Goal: Transaction & Acquisition: Purchase product/service

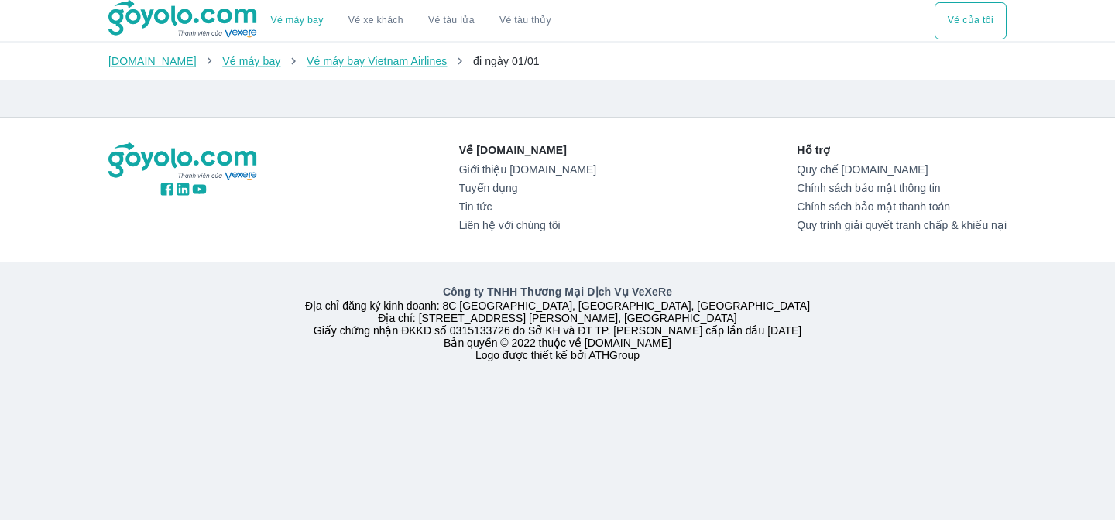
click at [370, 67] on li "Vé máy bay Vietnam Airlines" at bounding box center [377, 60] width 141 height 15
click at [980, 15] on button "Vé của tôi" at bounding box center [971, 20] width 72 height 37
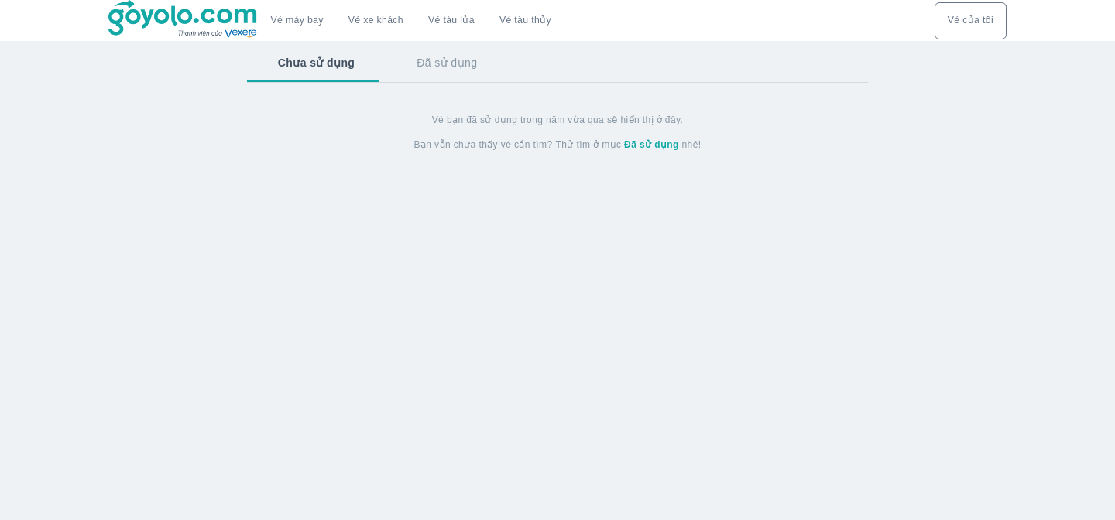
click at [977, 18] on button "Vé của tôi" at bounding box center [971, 20] width 72 height 37
click at [281, 19] on link "Vé máy bay" at bounding box center [297, 21] width 53 height 12
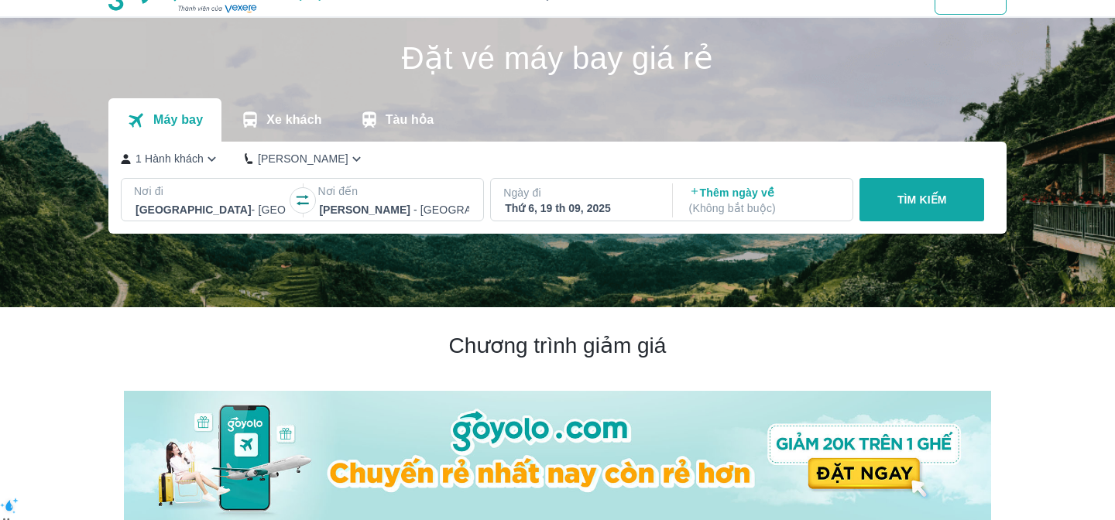
scroll to position [26, 0]
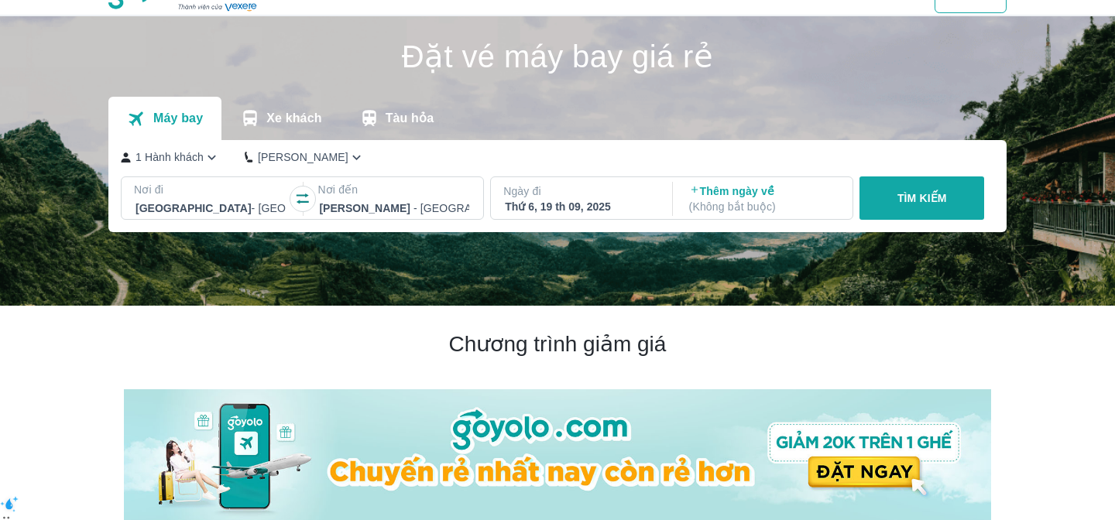
click at [761, 202] on p "( Không bắt buộc )" at bounding box center [764, 206] width 150 height 15
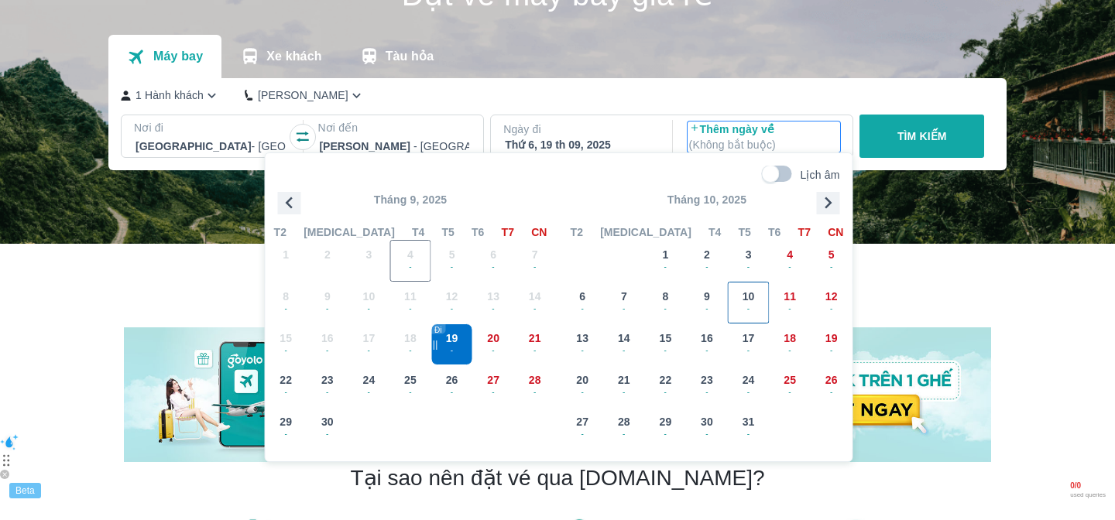
scroll to position [89, 0]
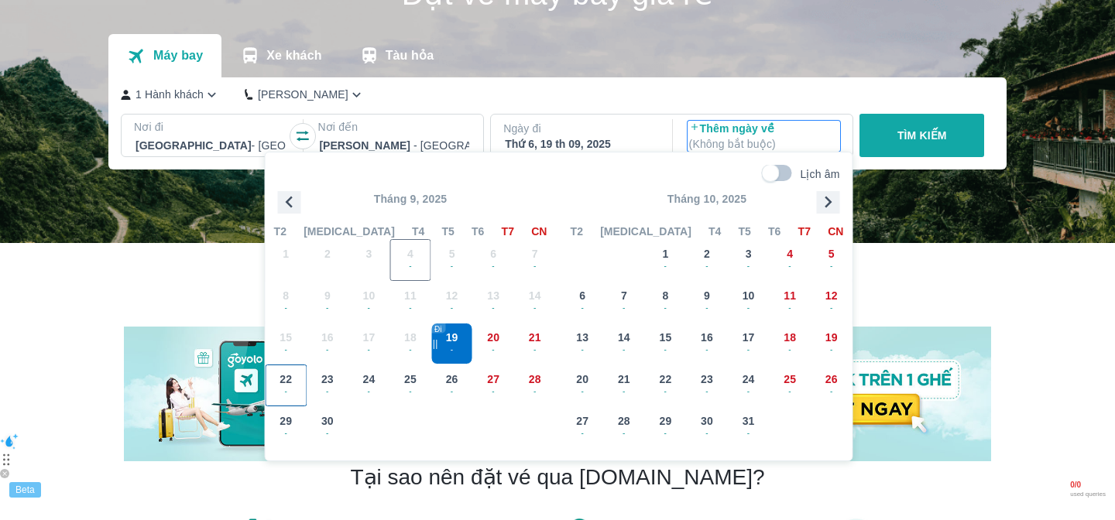
click at [283, 379] on span "22" at bounding box center [286, 379] width 12 height 15
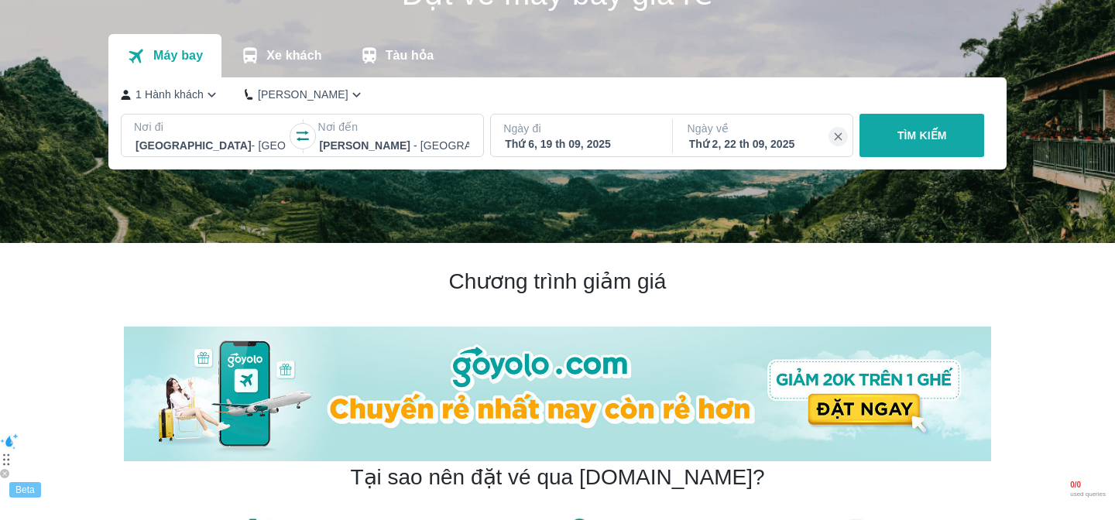
click at [914, 134] on p "TÌM KIẾM" at bounding box center [923, 135] width 50 height 15
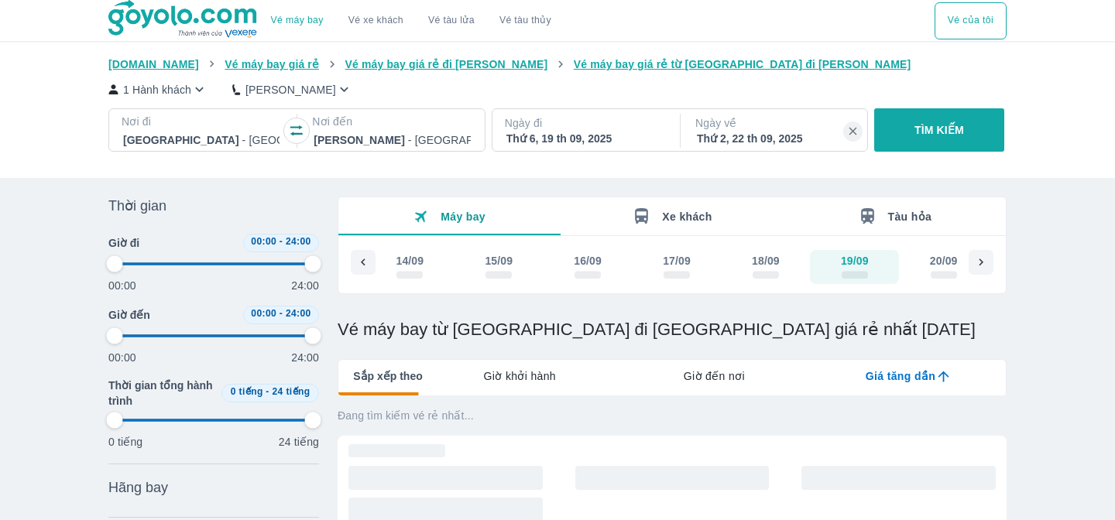
type input "97.9166666666667"
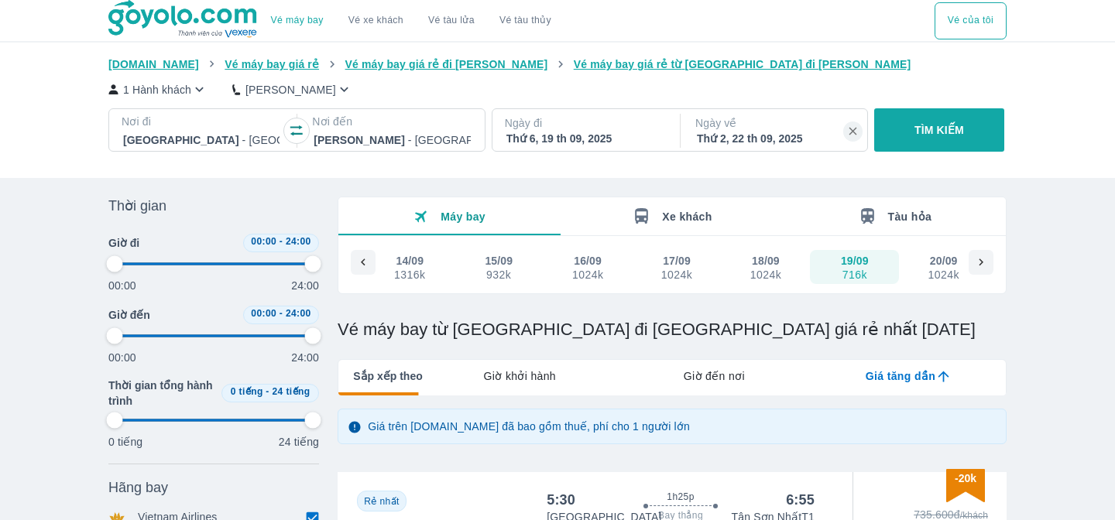
type input "97.9166666666667"
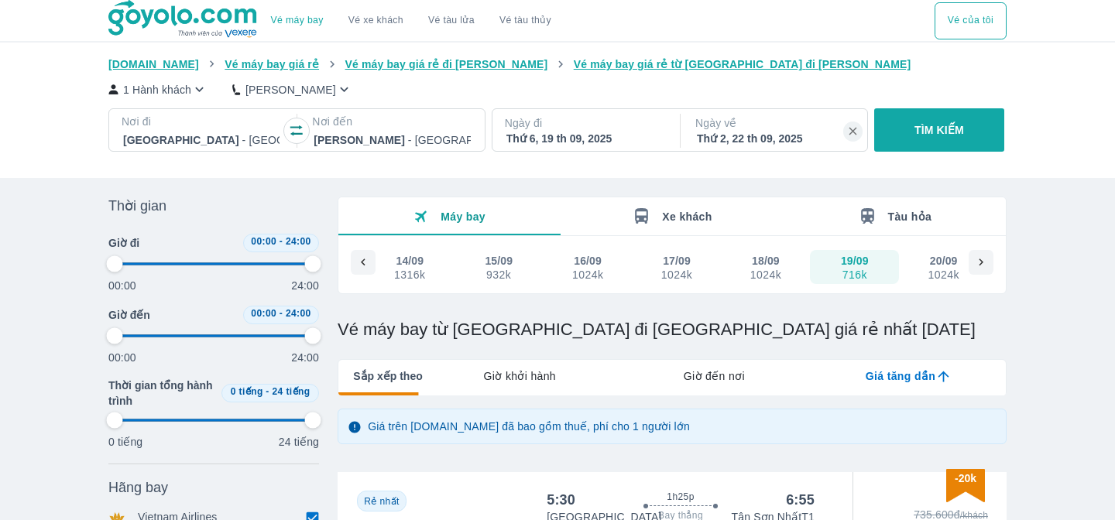
type input "97.9166666666667"
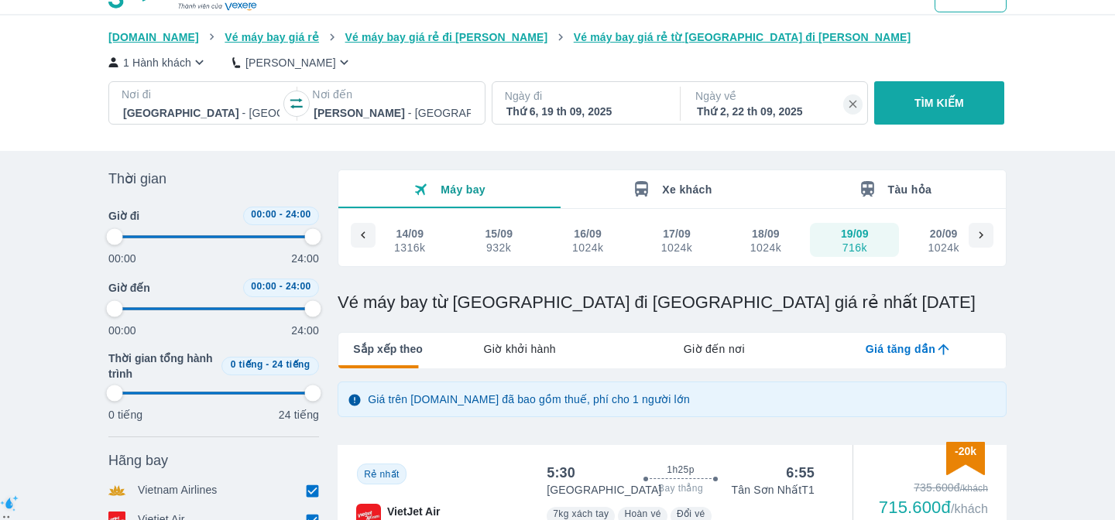
type input "97.9166666666667"
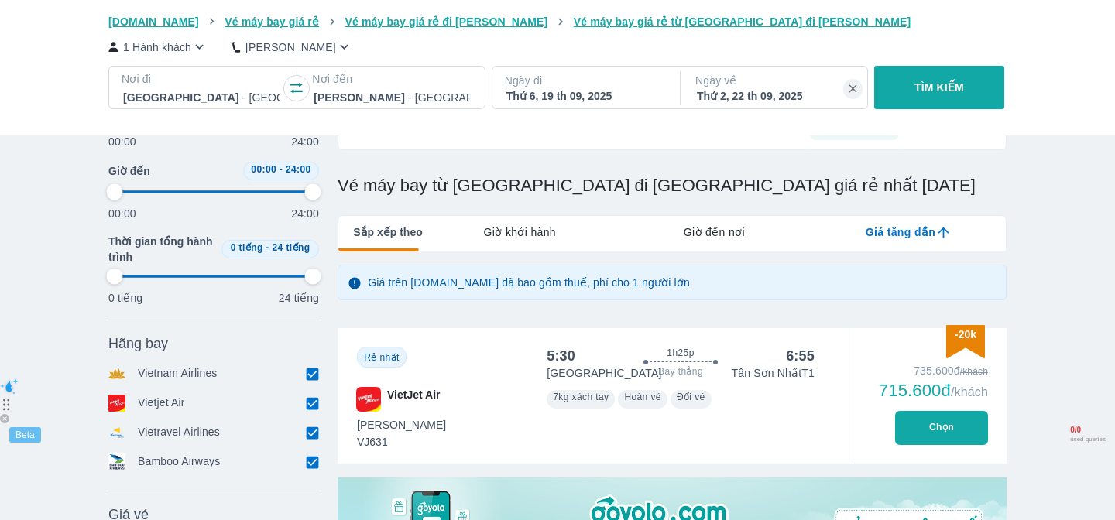
type input "97.9166666666667"
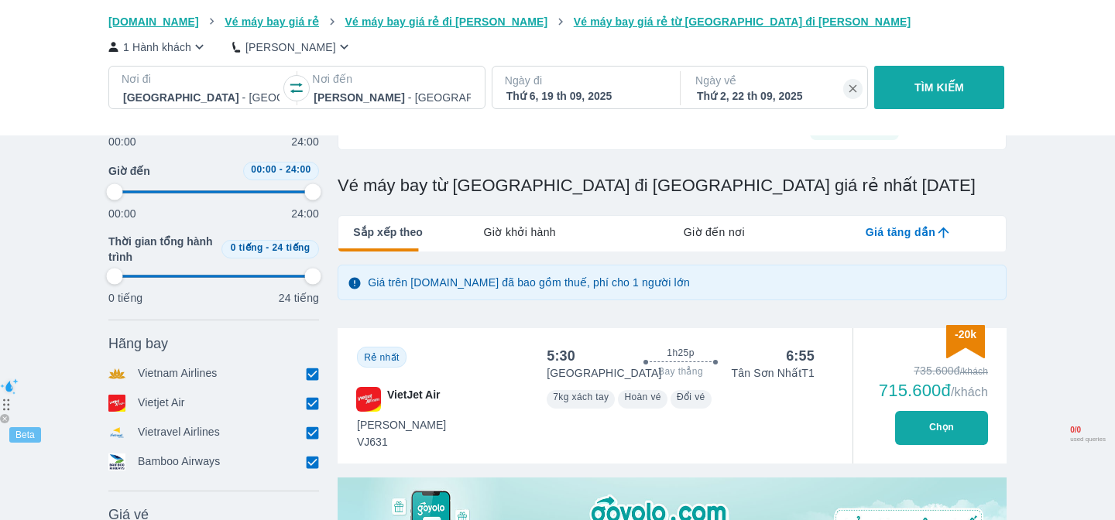
type input "97.9166666666667"
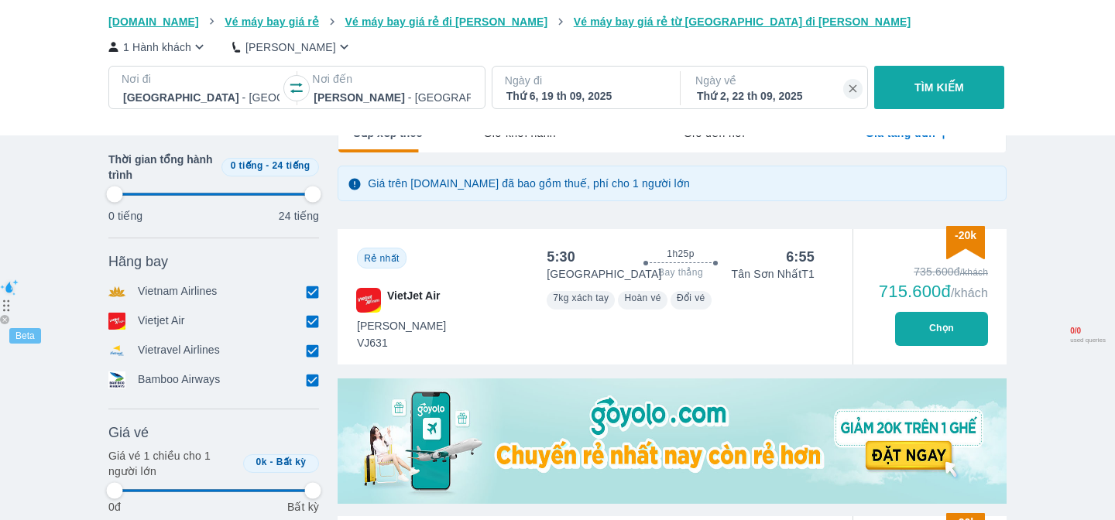
scroll to position [245, 0]
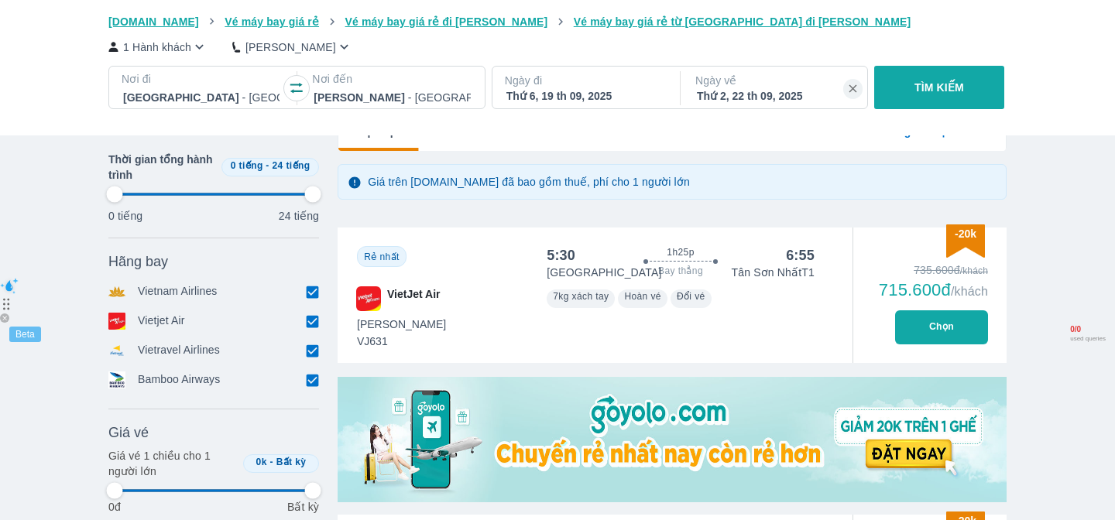
type input "97.9166666666667"
click at [318, 317] on input "checkbox" at bounding box center [312, 321] width 14 height 14
checkbox input "false"
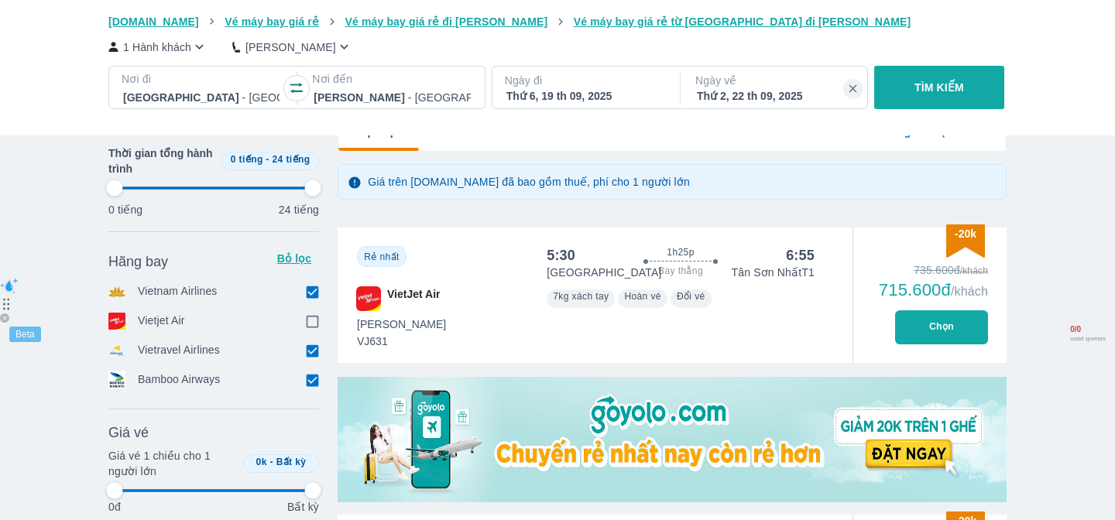
type input "97.9166666666667"
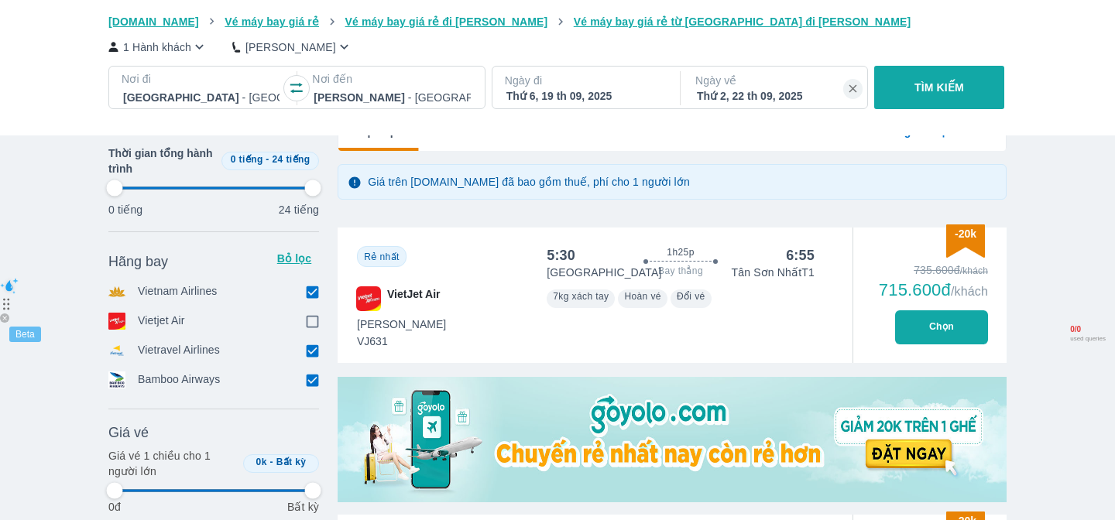
type input "97.9166666666667"
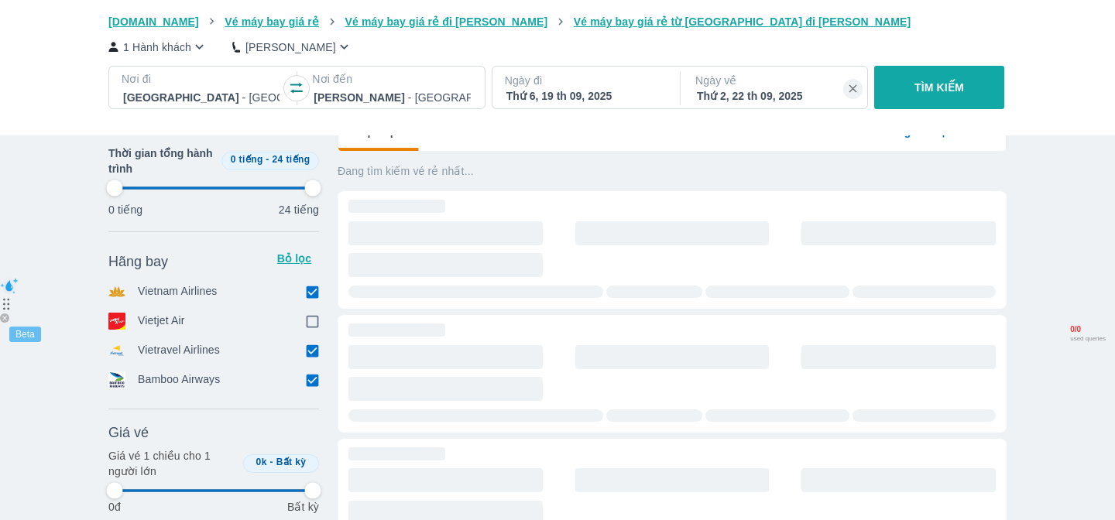
type input "97.9166666666667"
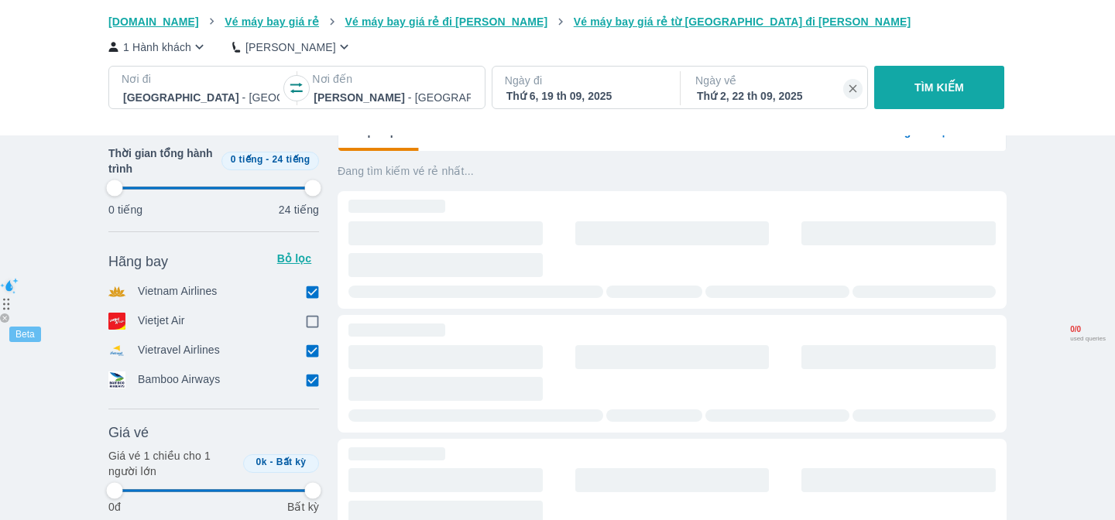
type input "97.9166666666667"
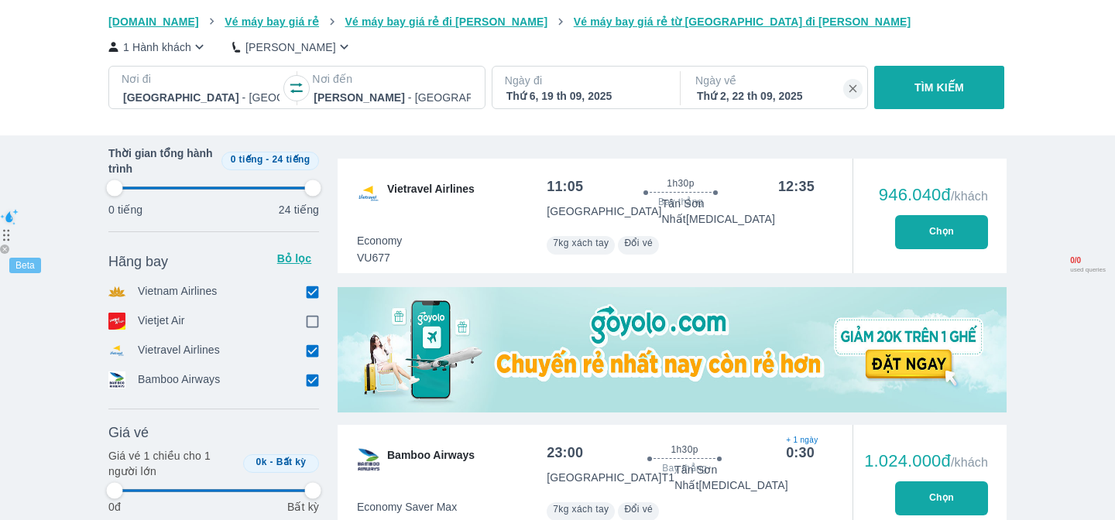
scroll to position [310, 0]
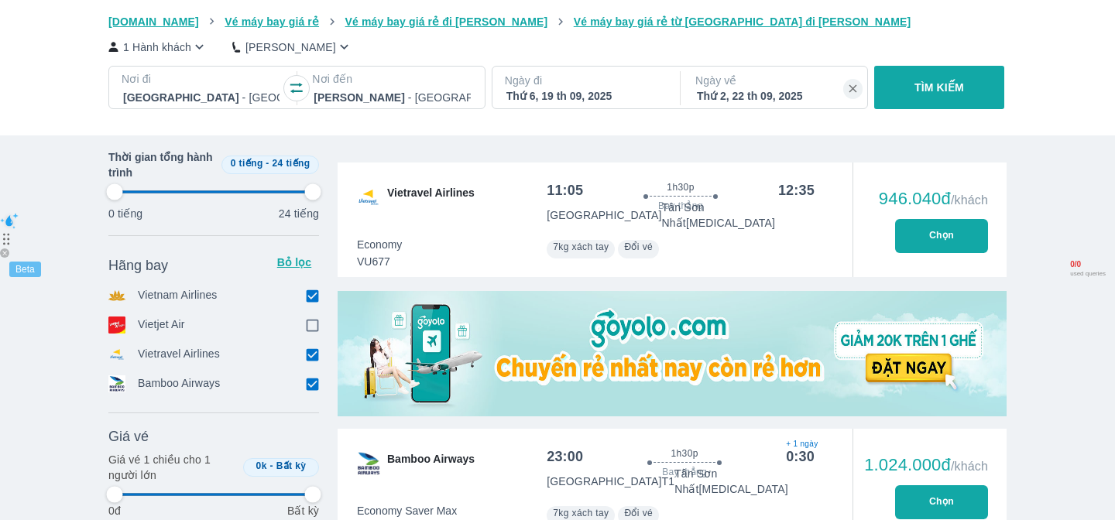
type input "97.9166666666667"
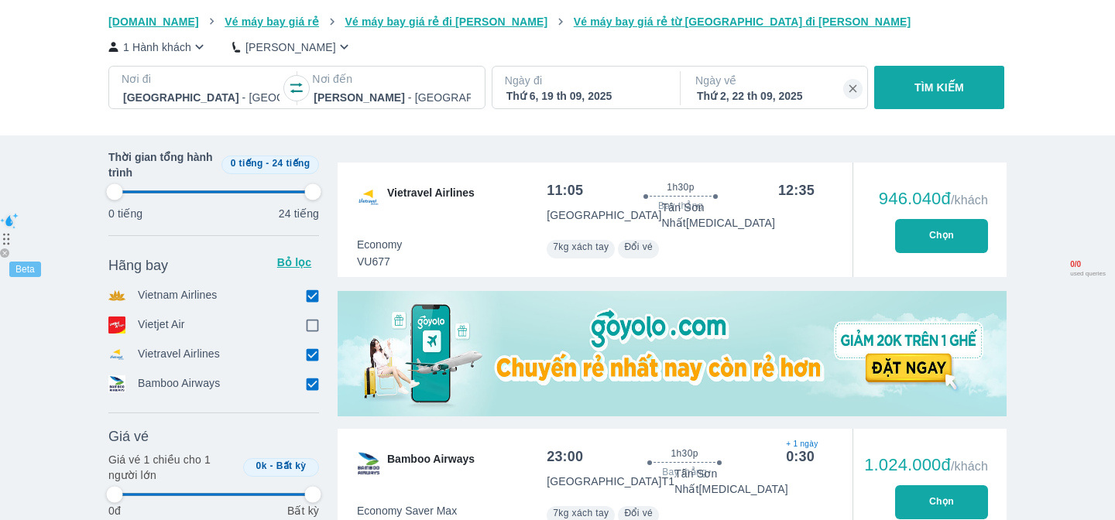
type input "97.9166666666667"
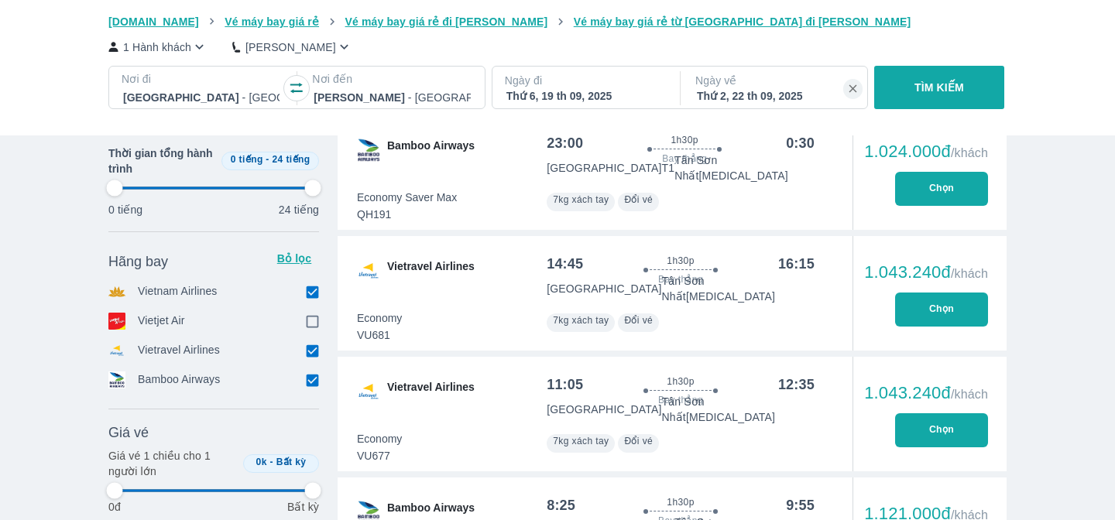
type input "97.9166666666667"
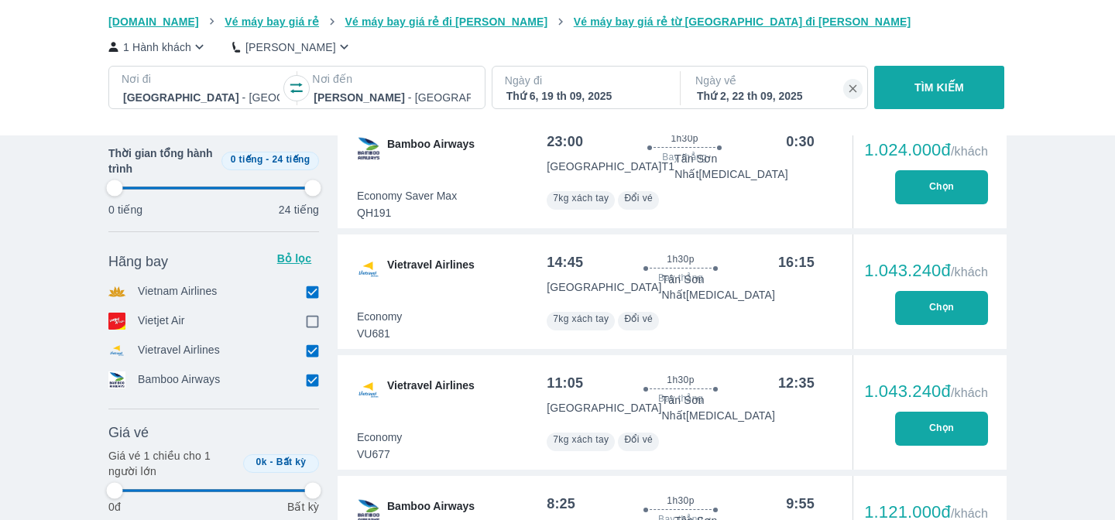
type input "97.9166666666667"
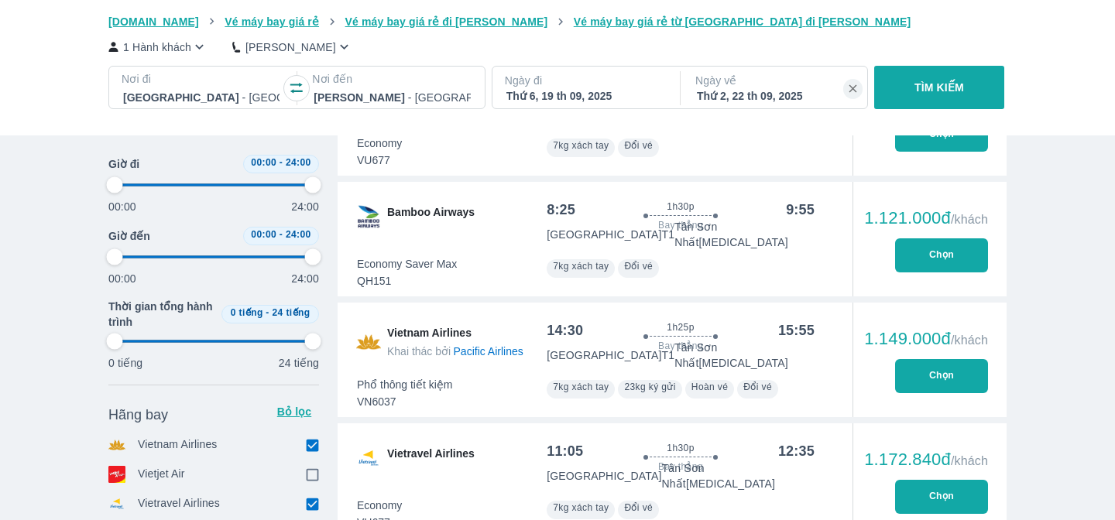
scroll to position [907, 0]
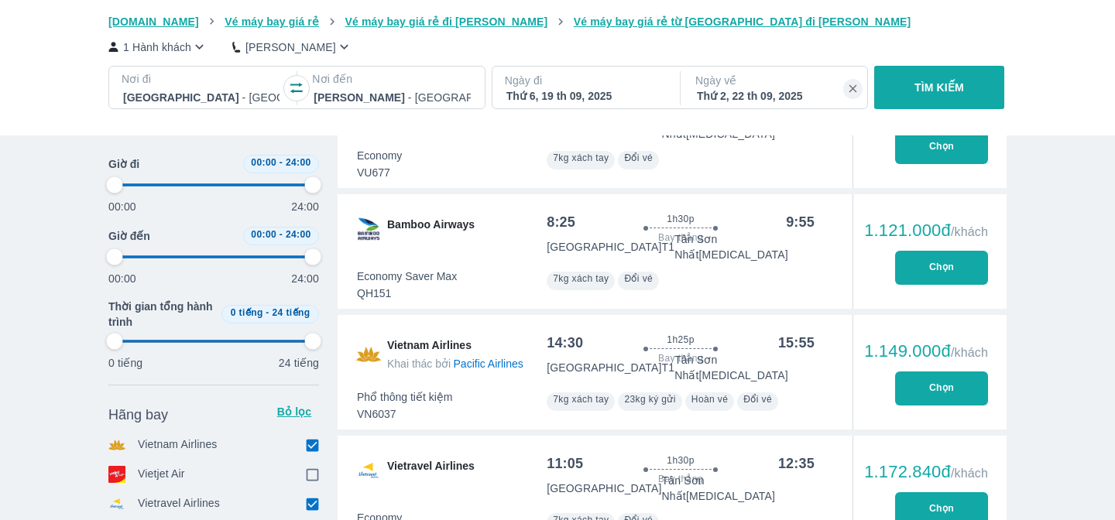
type input "97.9166666666667"
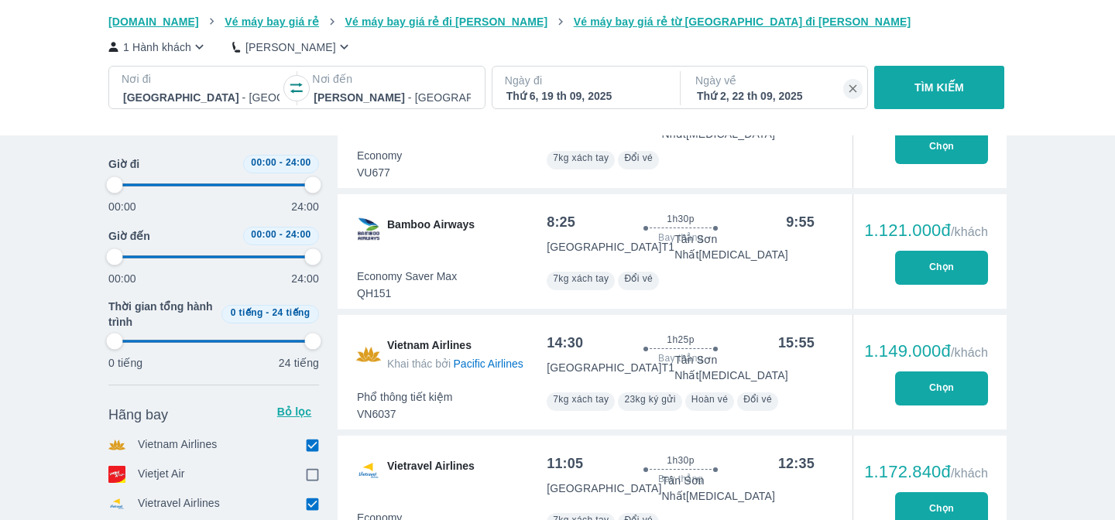
type input "97.9166666666667"
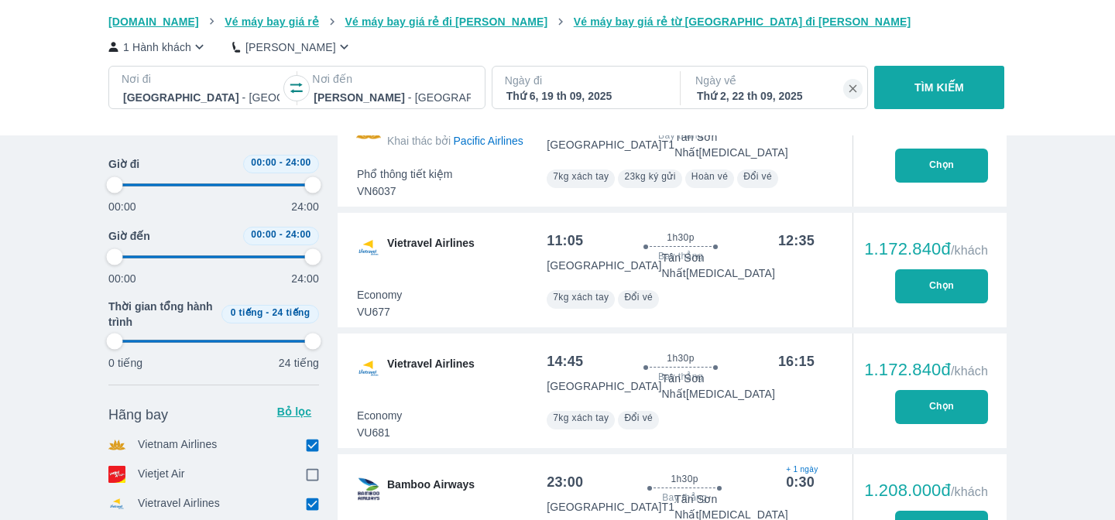
type input "97.9166666666667"
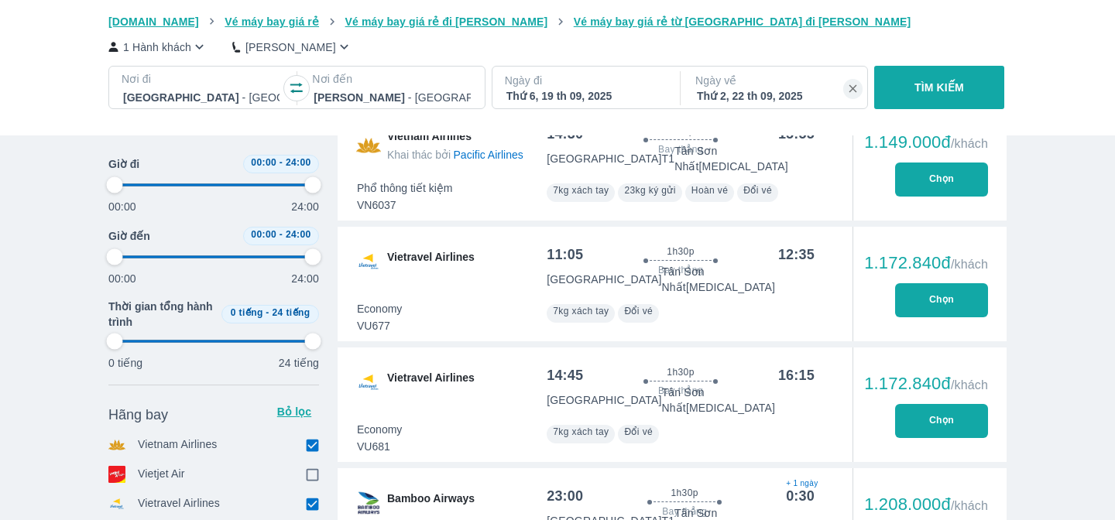
type input "97.9166666666667"
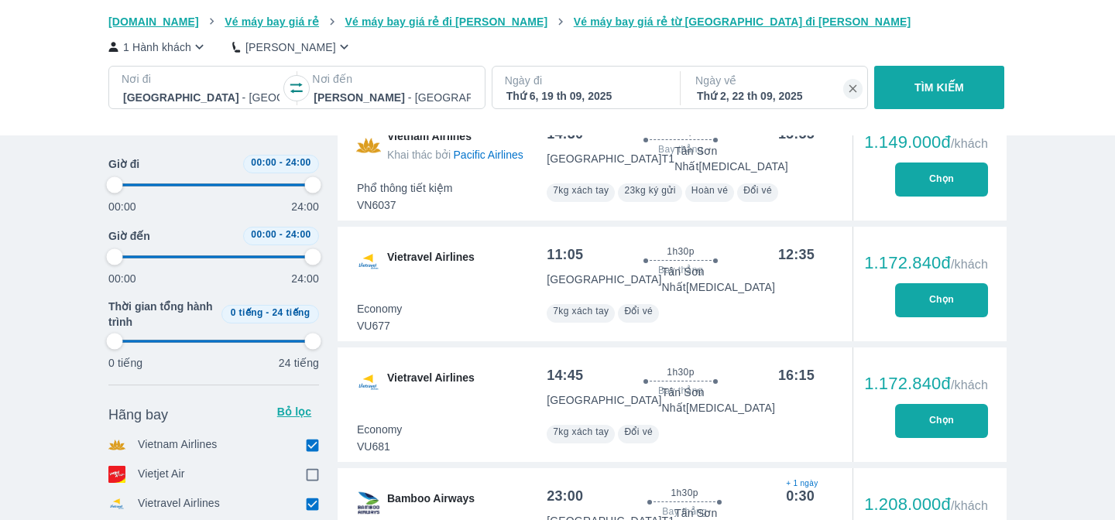
type input "97.9166666666667"
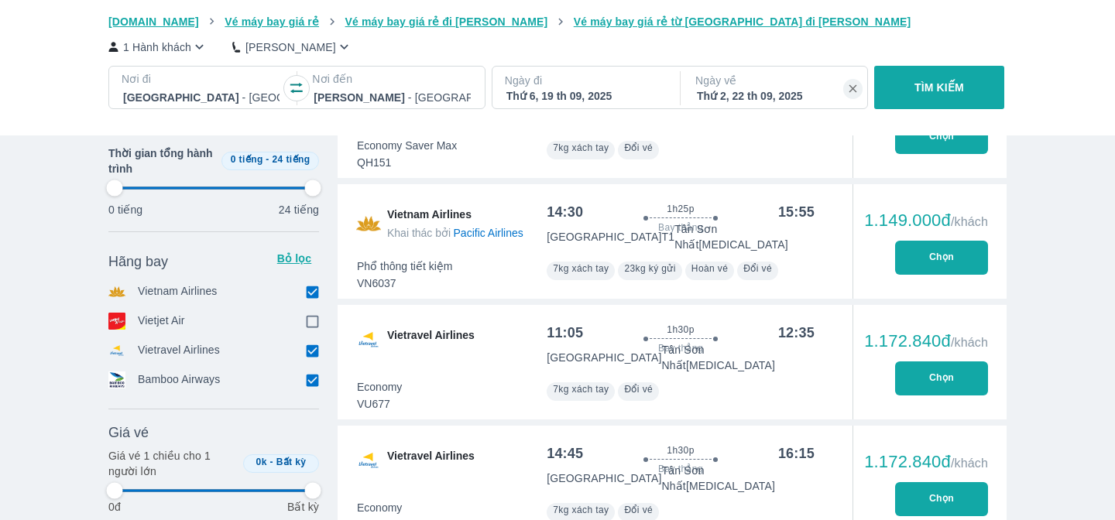
type input "97.9166666666667"
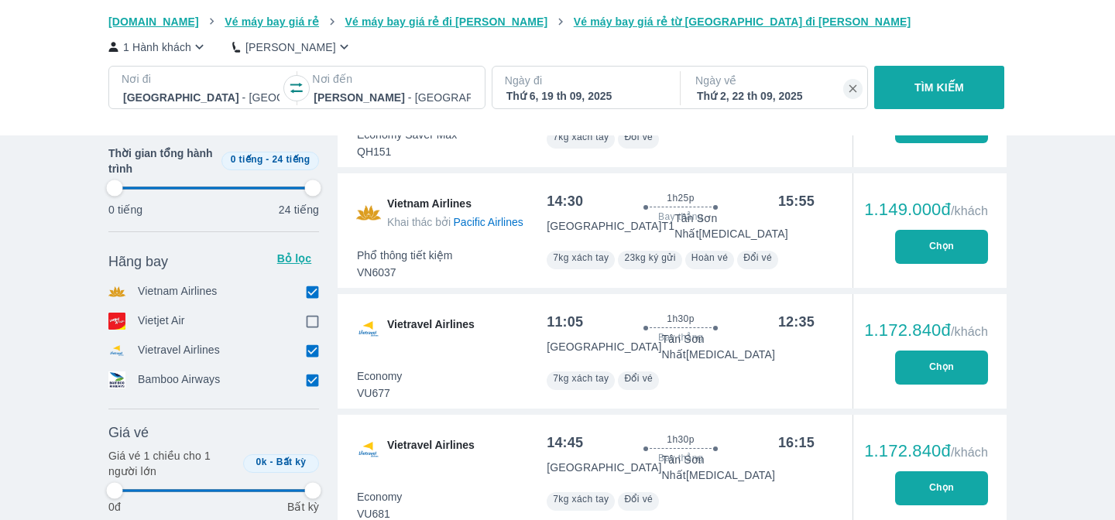
type input "97.9166666666667"
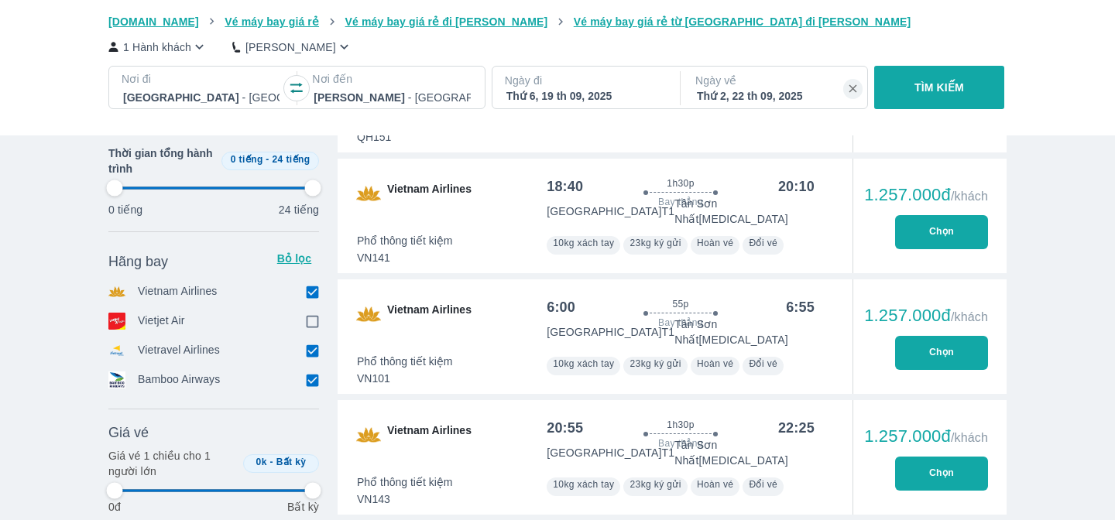
type input "97.9166666666667"
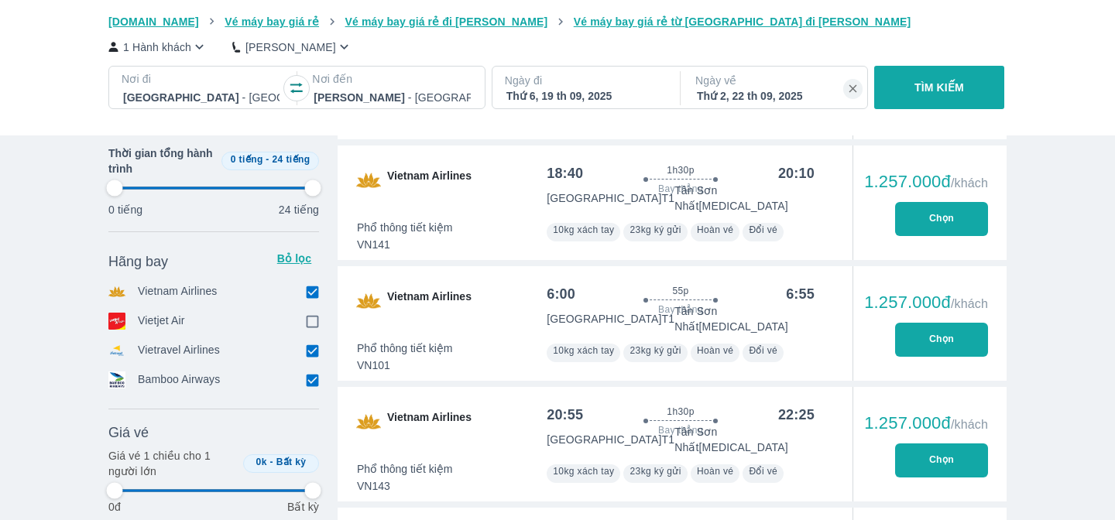
type input "97.9166666666667"
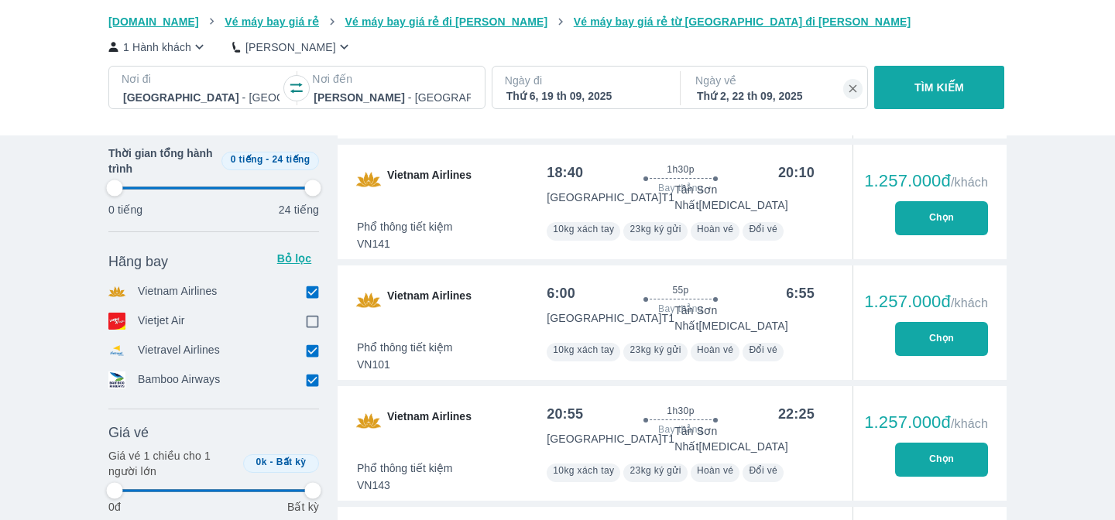
type input "97.9166666666667"
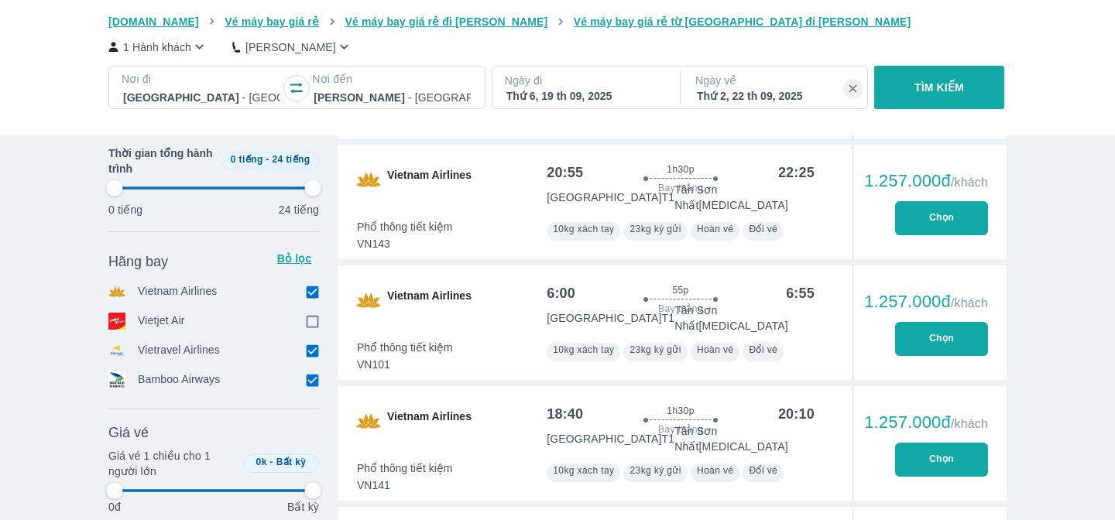
type input "97.9166666666667"
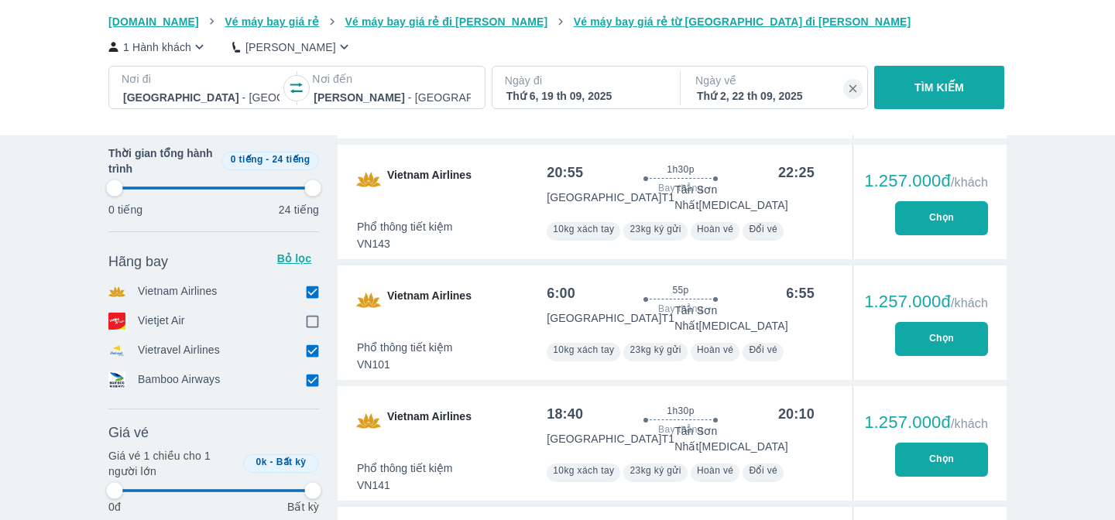
type input "97.9166666666667"
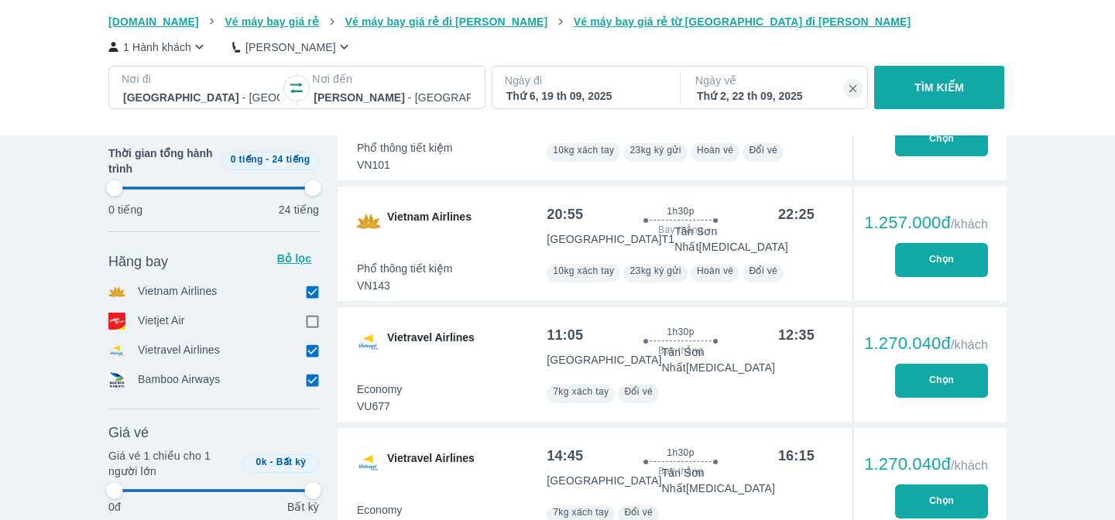
type input "97.9166666666667"
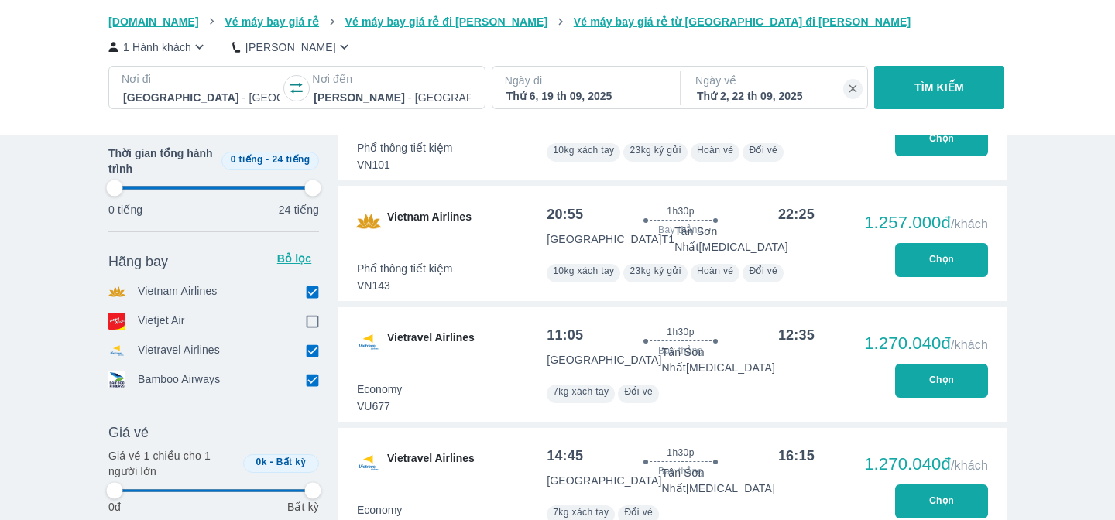
type input "97.9166666666667"
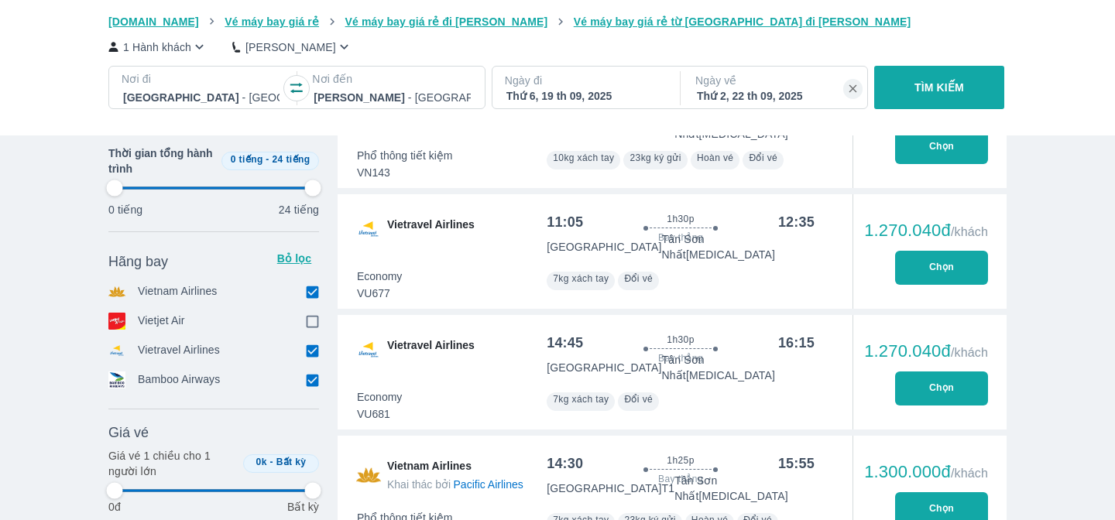
type input "97.9166666666667"
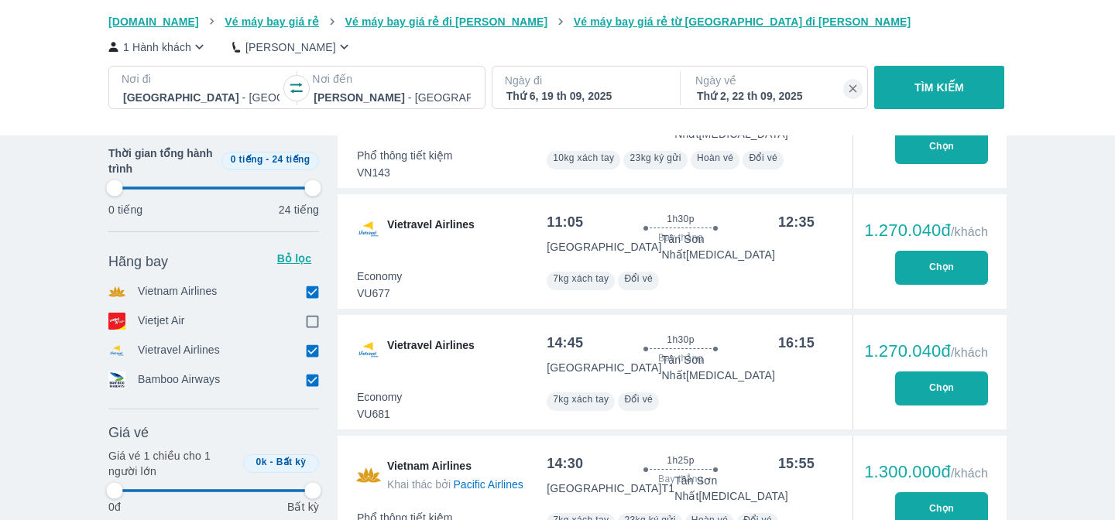
type input "97.9166666666667"
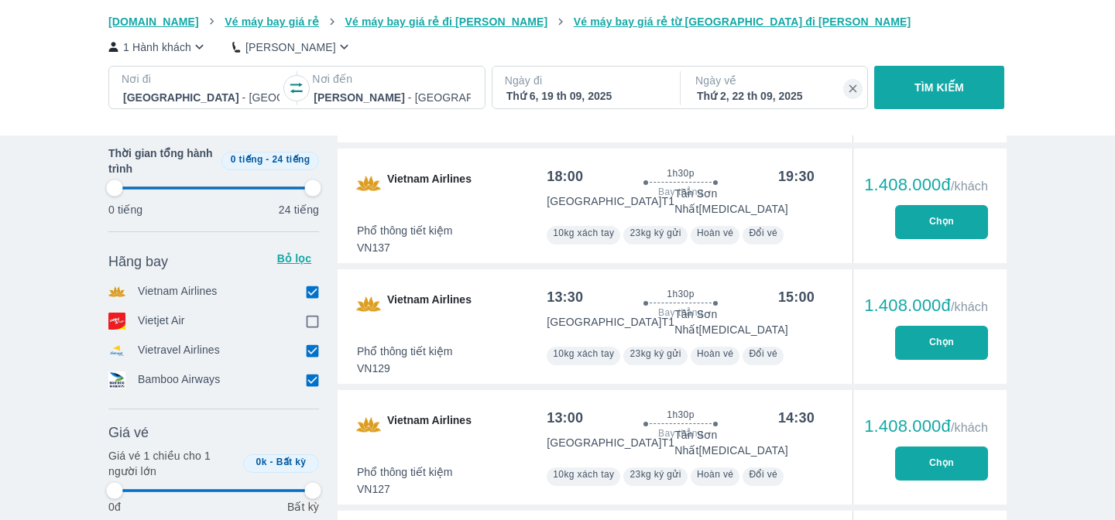
type input "97.9166666666667"
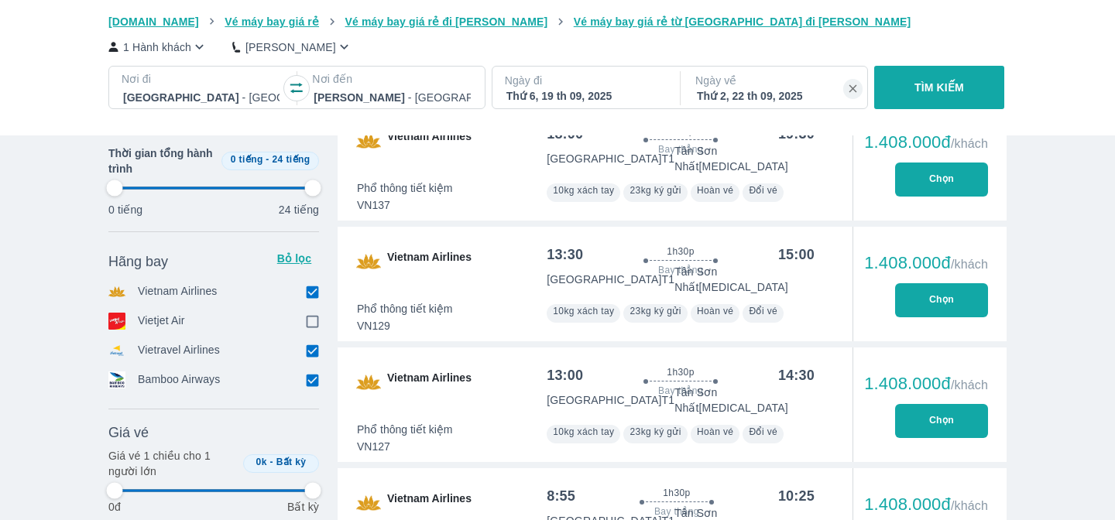
type input "97.9166666666667"
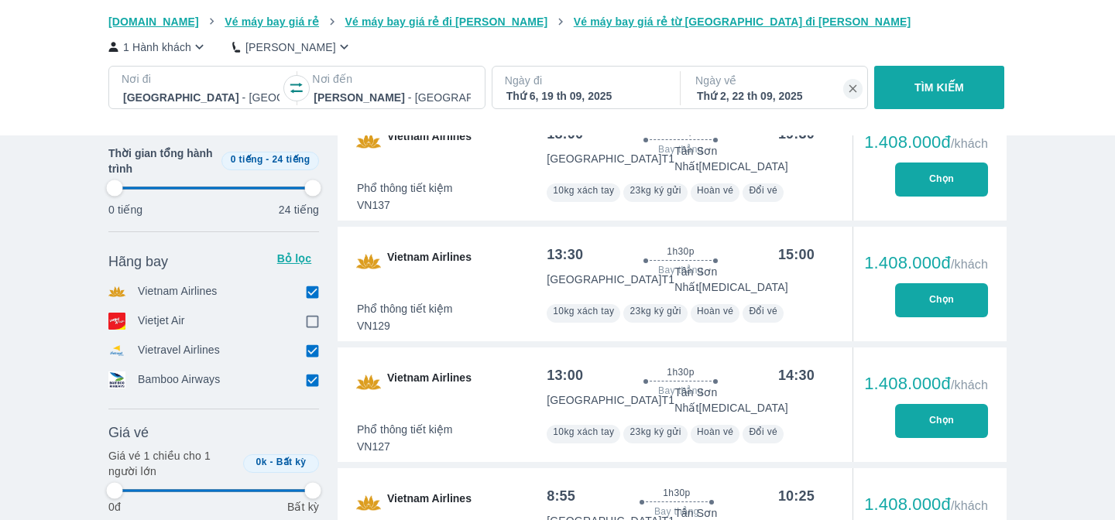
type input "97.9166666666667"
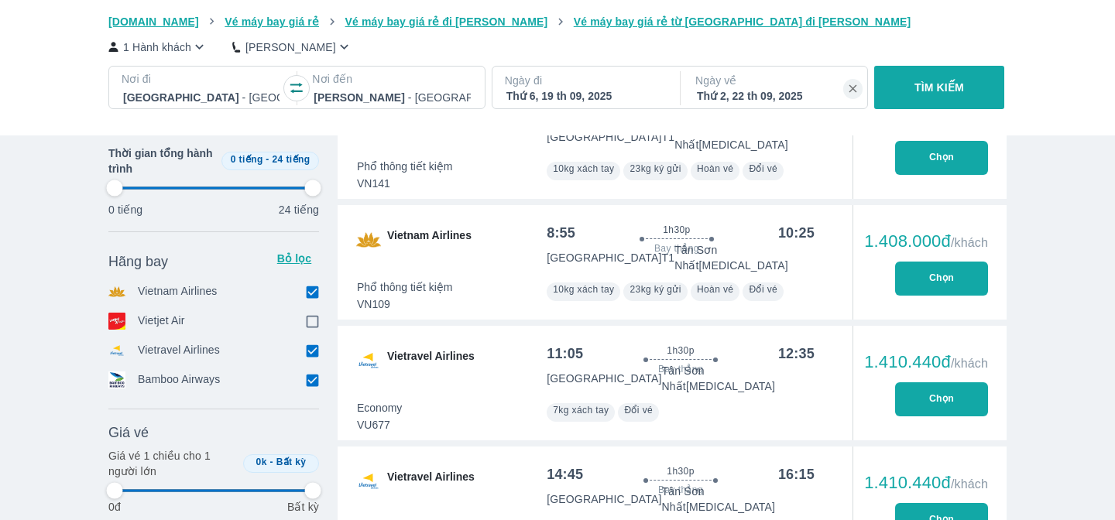
type input "97.9166666666667"
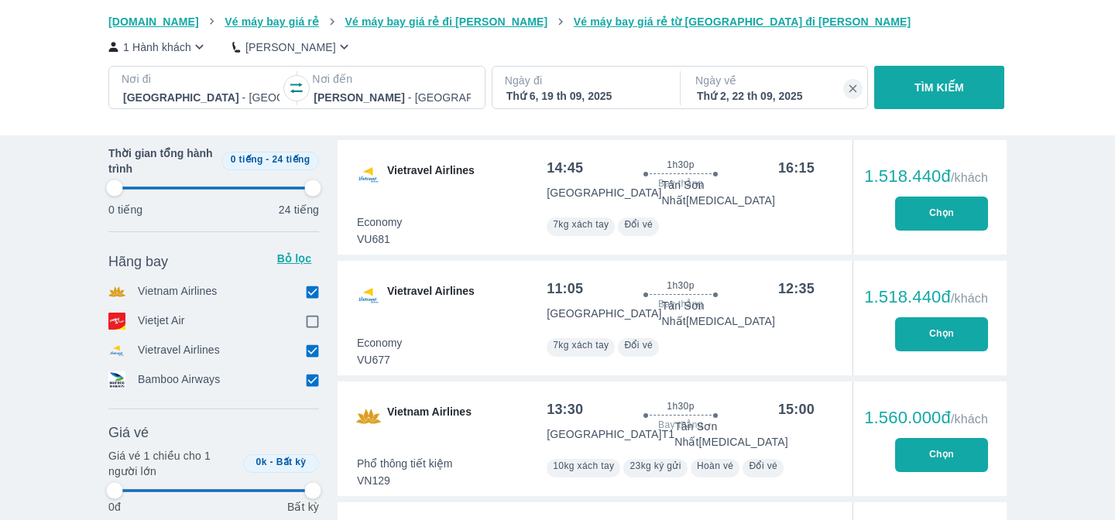
type input "97.9166666666667"
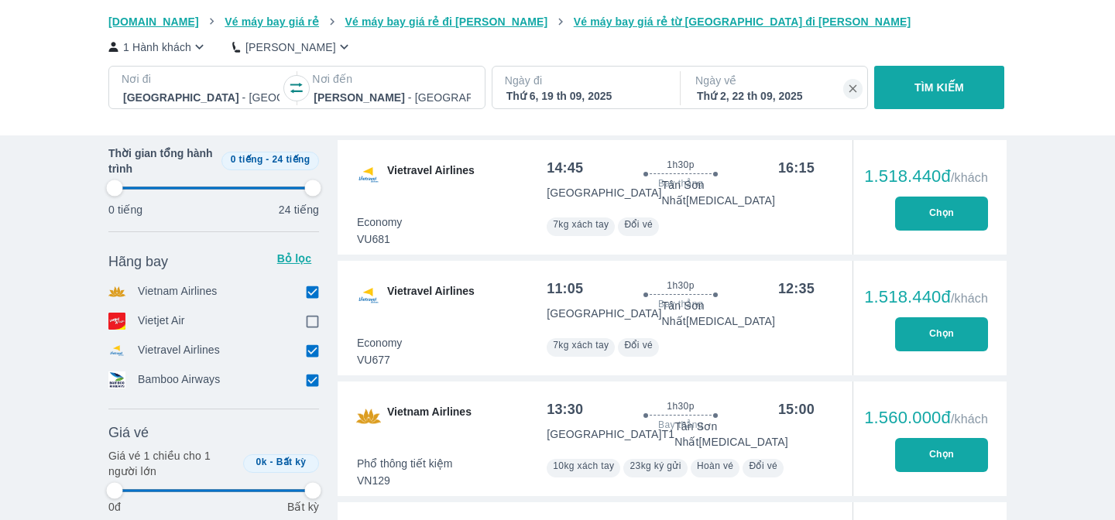
type input "97.9166666666667"
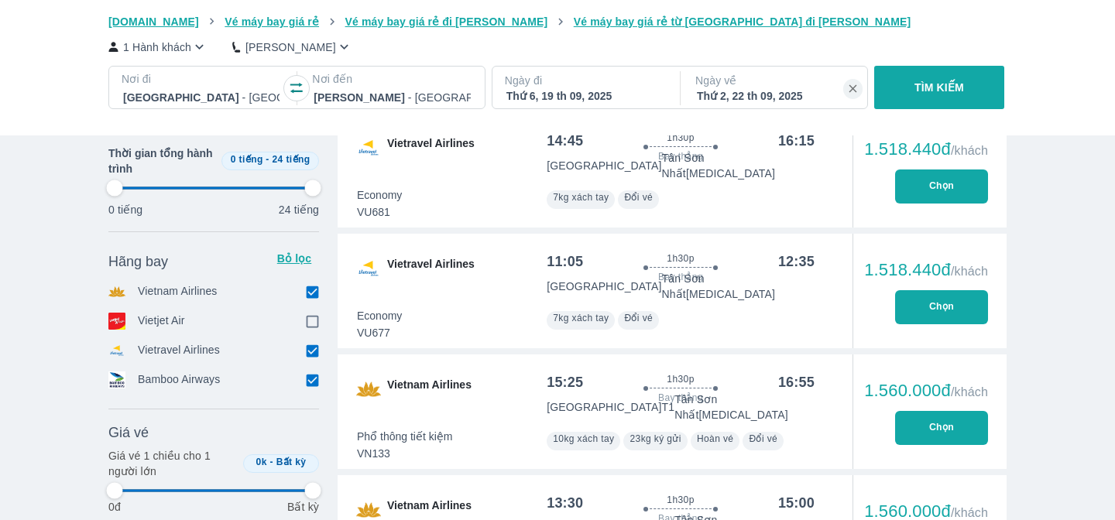
type input "97.9166666666667"
click at [311, 348] on input "checkbox" at bounding box center [312, 351] width 14 height 14
checkbox input "false"
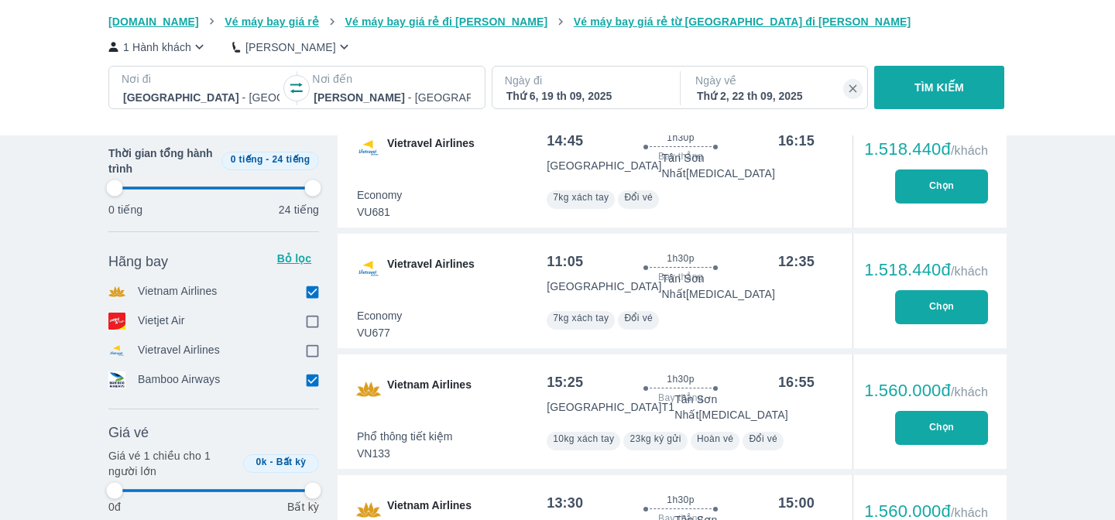
type input "97.9166666666667"
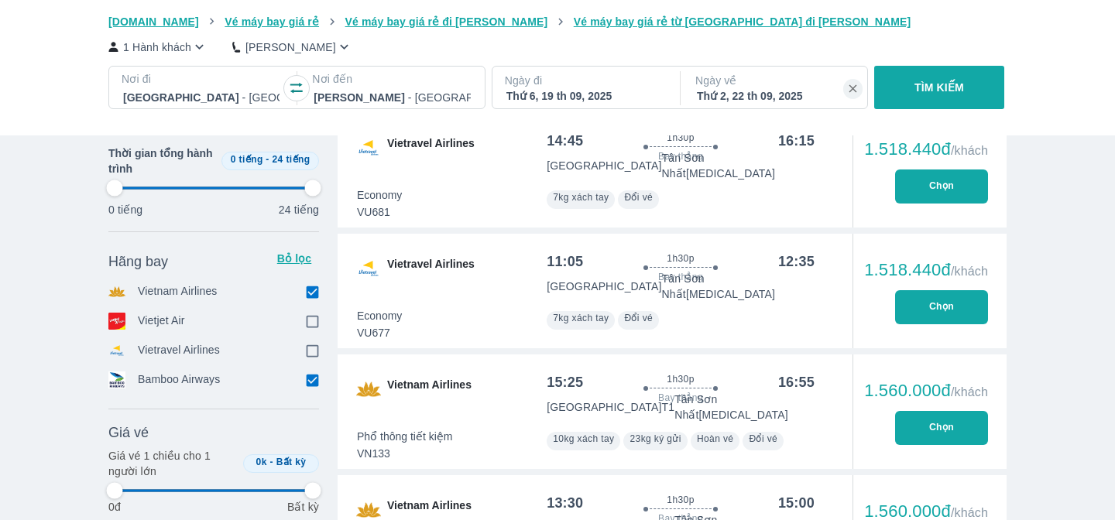
type input "97.9166666666667"
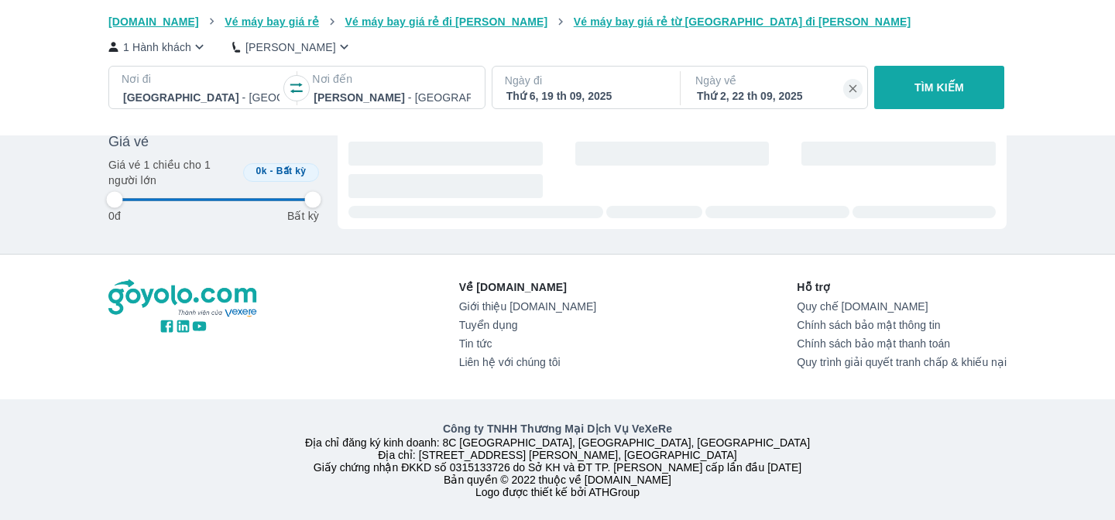
type input "97.9166666666667"
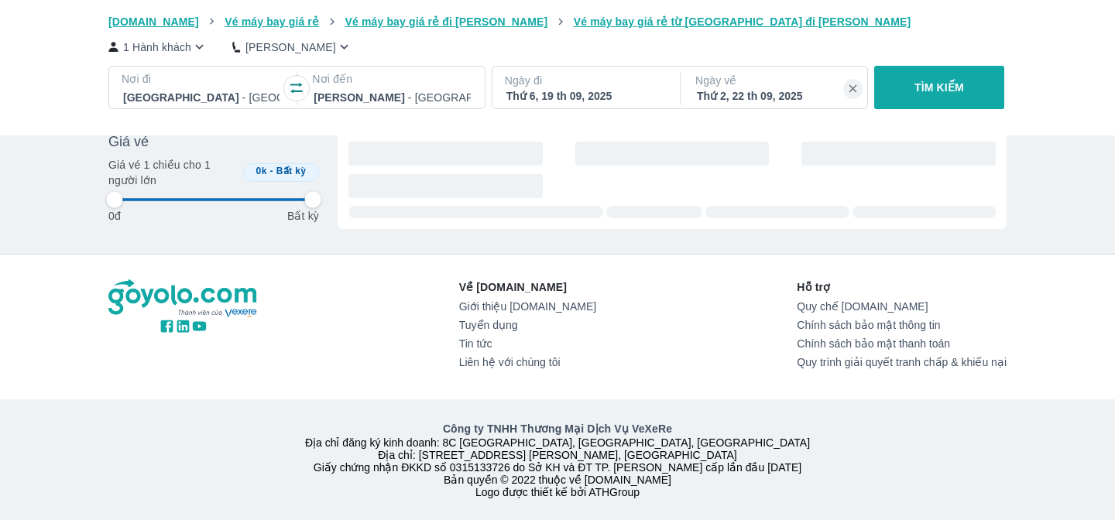
type input "97.9166666666667"
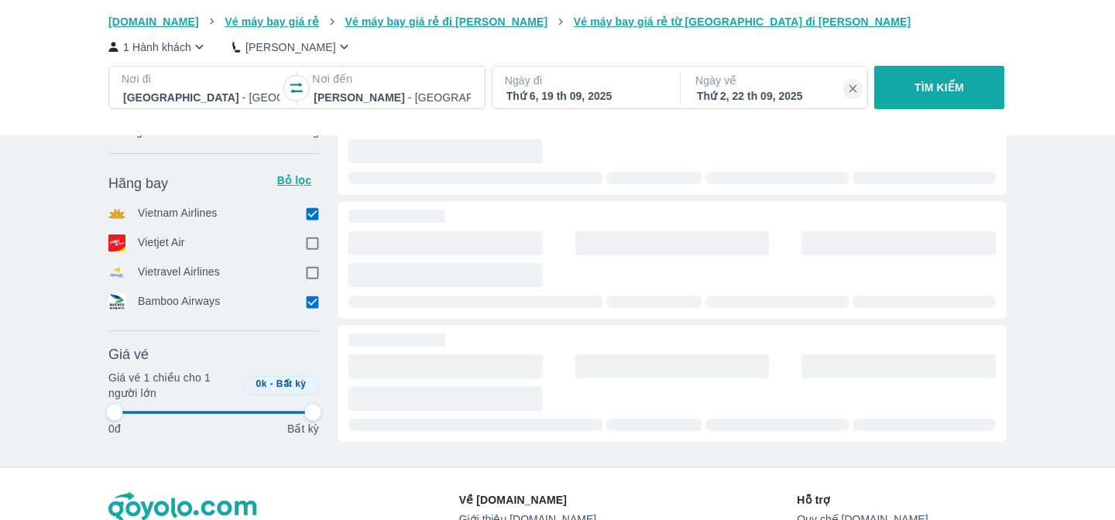
type input "97.9166666666667"
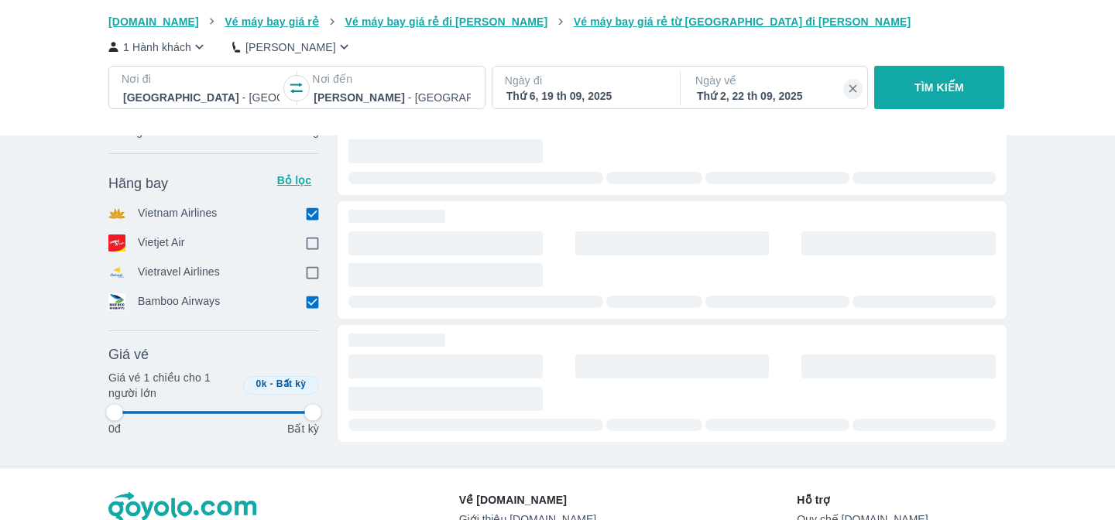
type input "97.9166666666667"
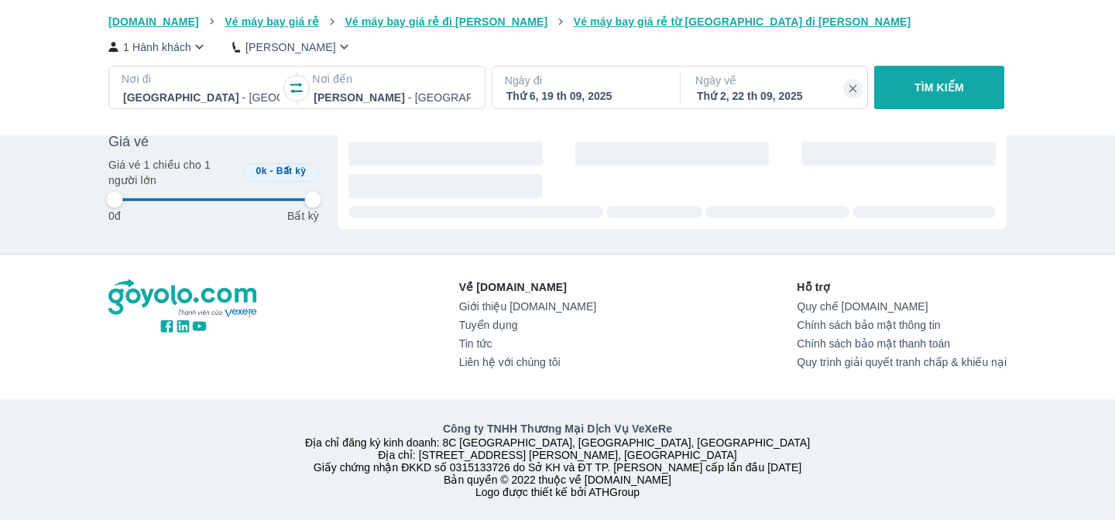
type input "97.9166666666667"
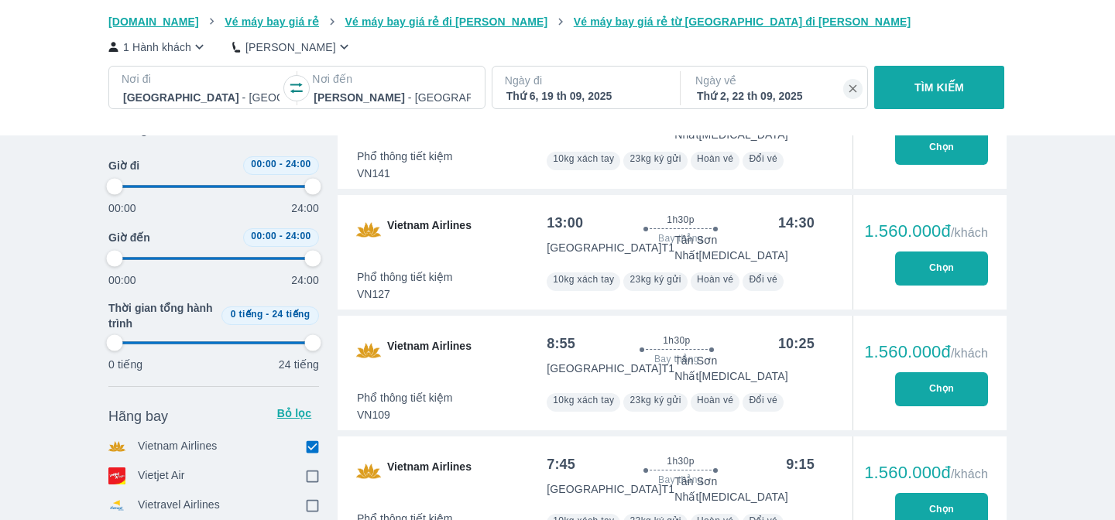
type input "97.9166666666667"
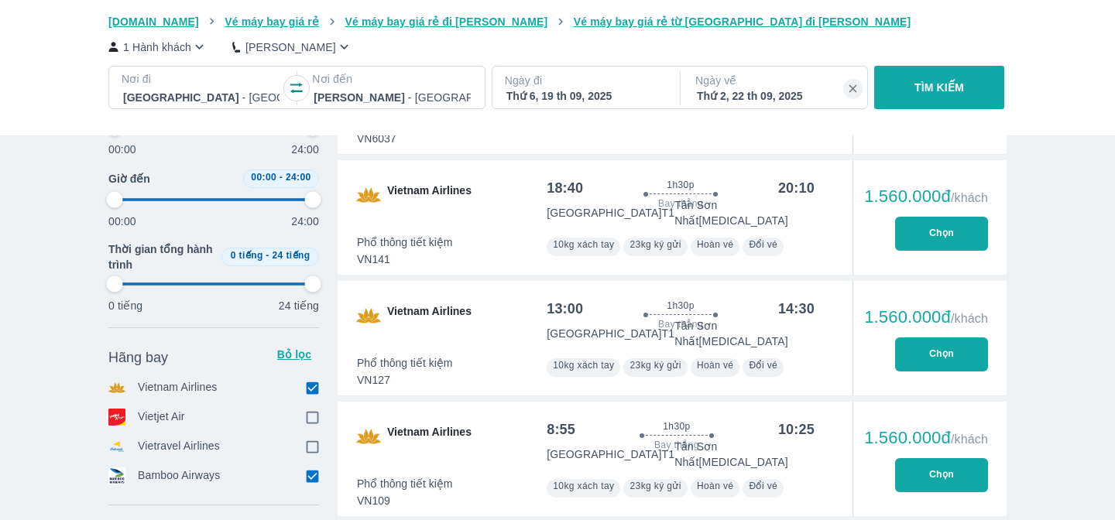
scroll to position [3621, 0]
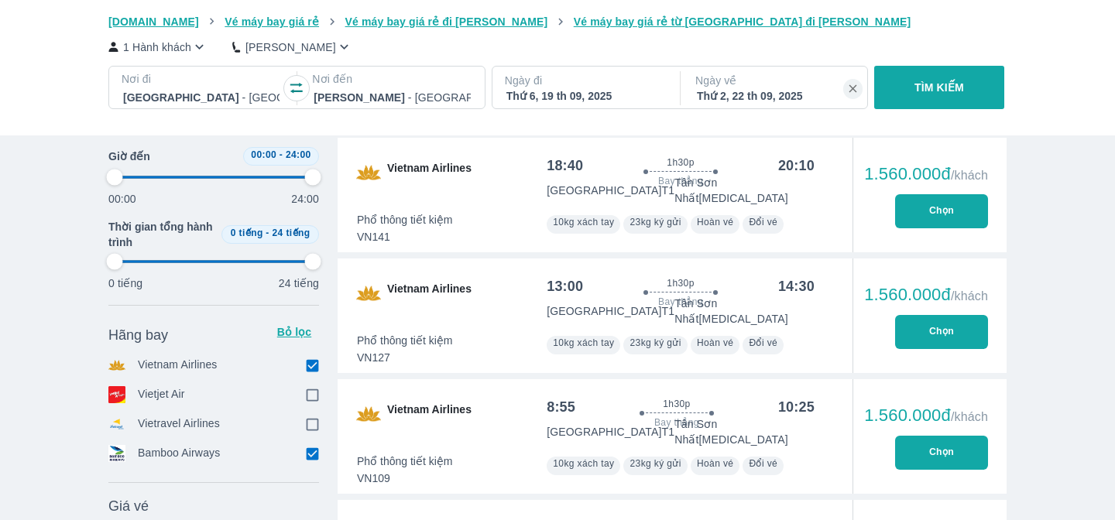
type input "97.9166666666667"
click at [312, 452] on input "checkbox" at bounding box center [312, 454] width 14 height 14
checkbox input "false"
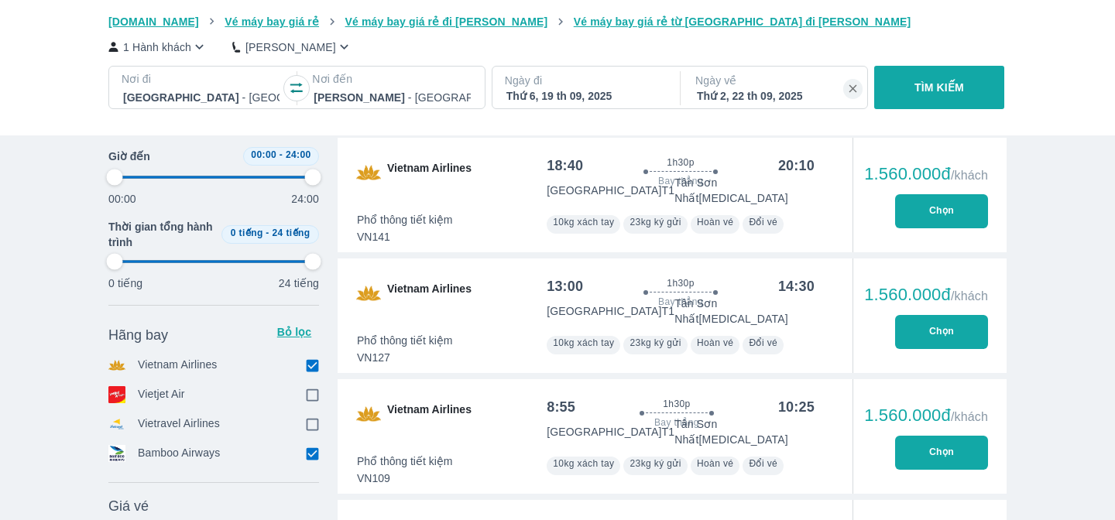
type input "97.9166666666667"
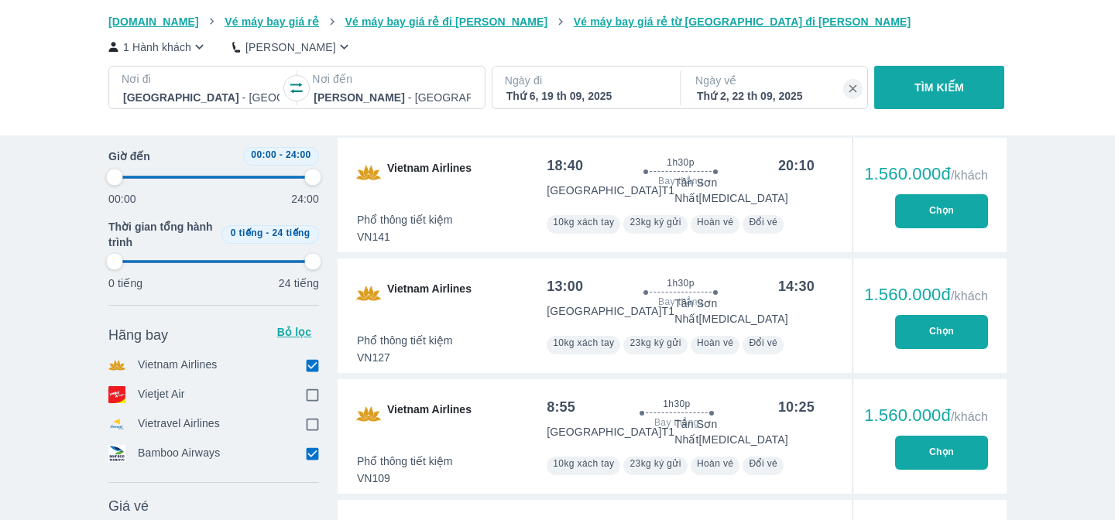
type input "97.9166666666667"
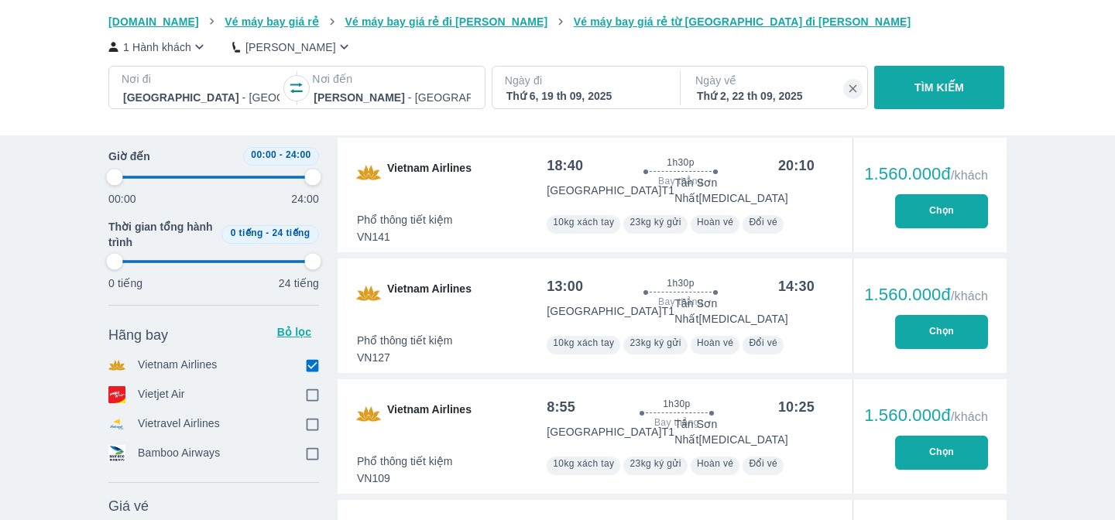
type input "97.9166666666667"
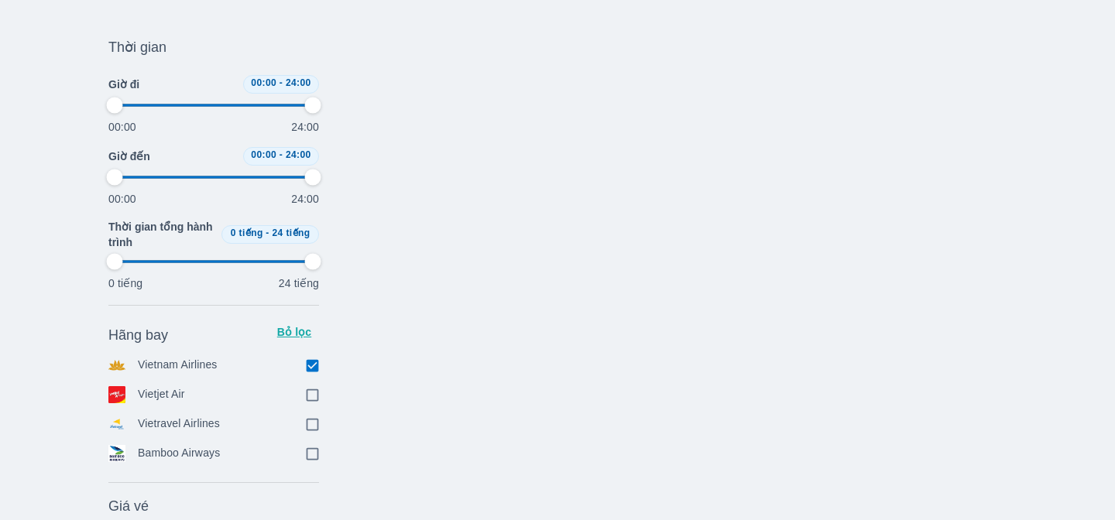
type input "97.9166666666667"
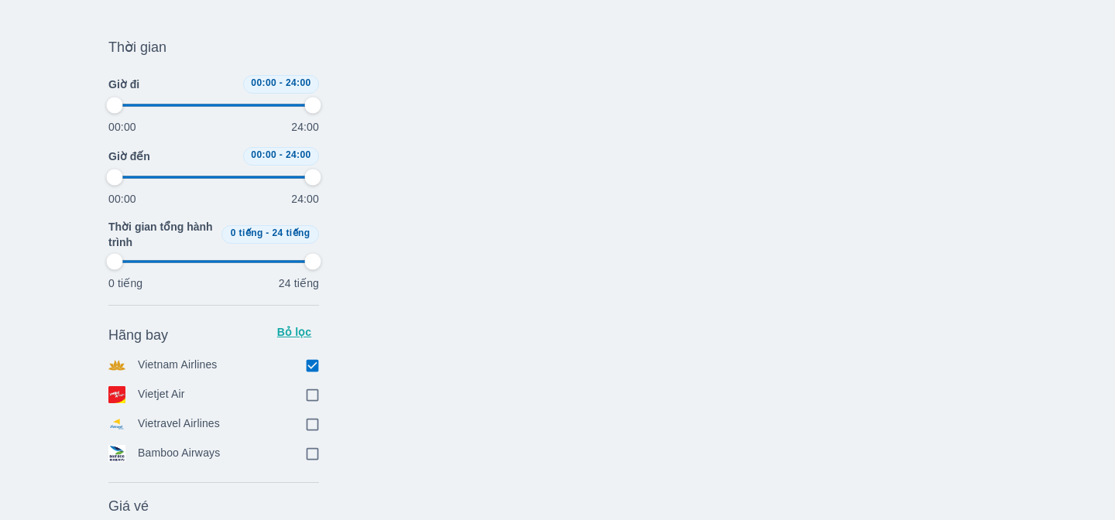
type input "97.9166666666667"
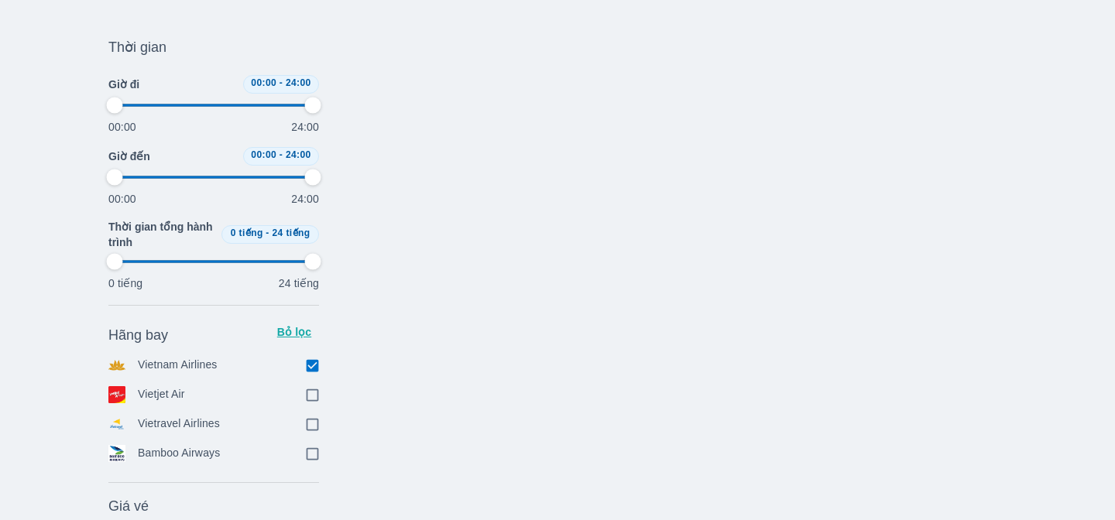
type input "97.9166666666667"
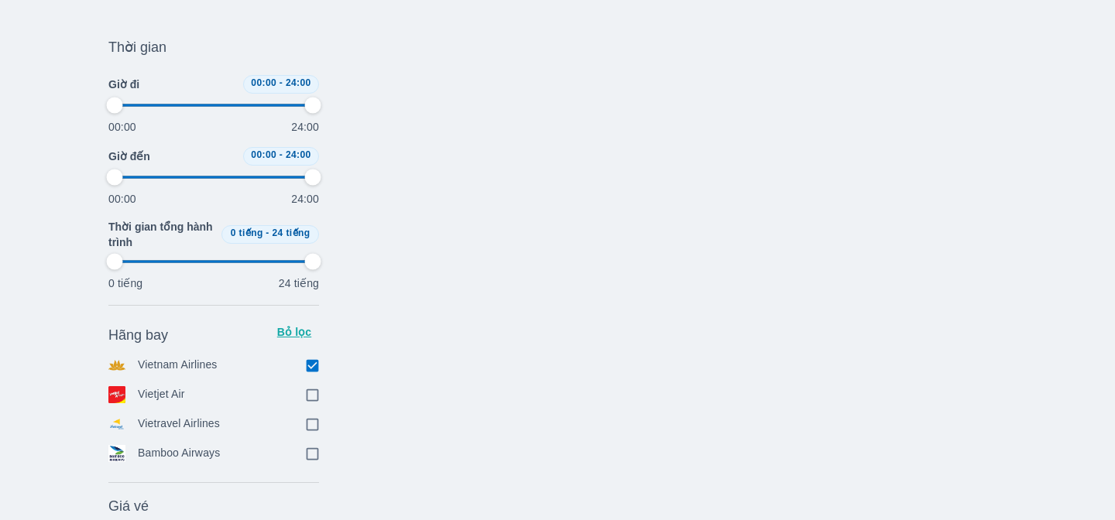
type input "97.9166666666667"
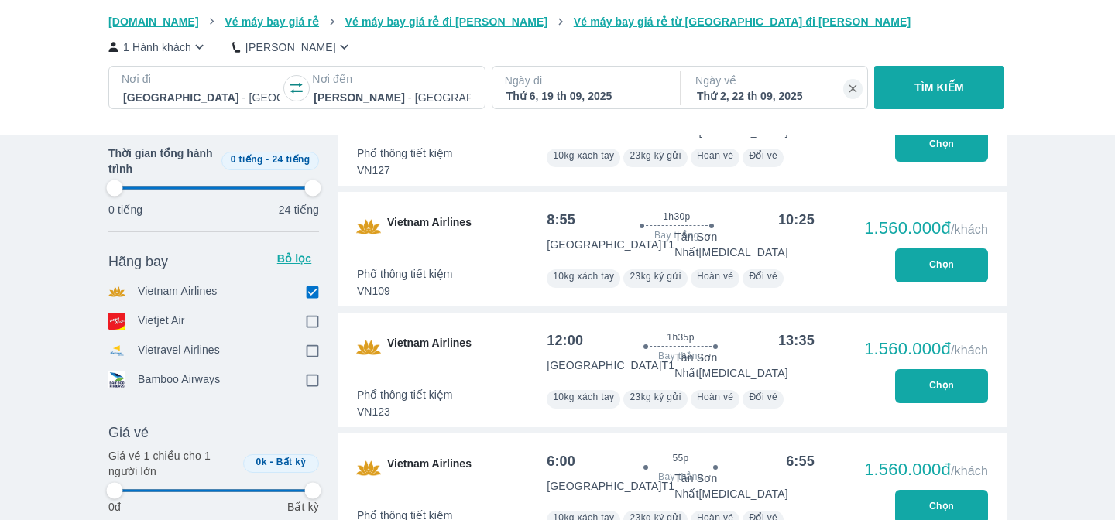
scroll to position [3216, 0]
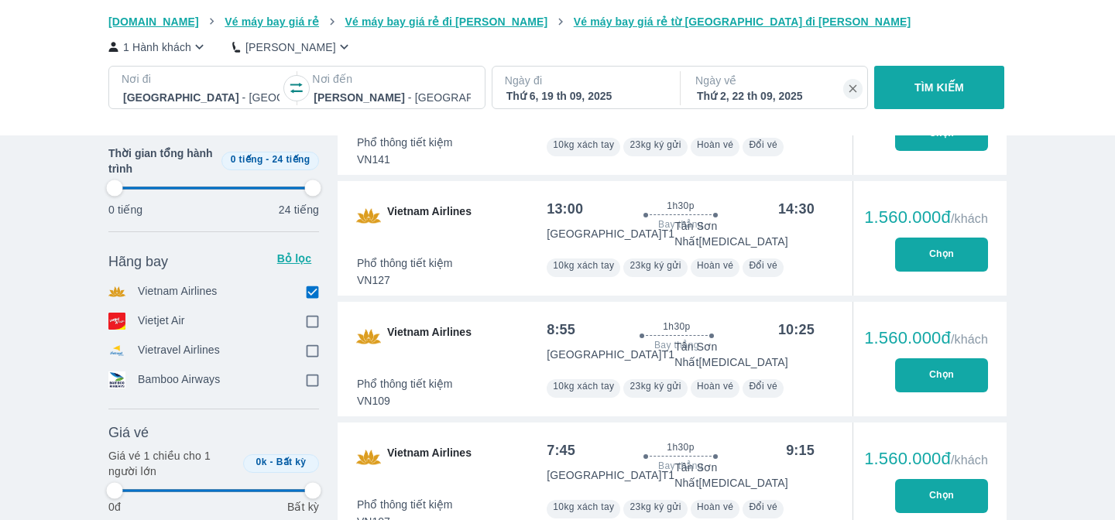
click at [948, 479] on button "Chọn" at bounding box center [941, 496] width 93 height 34
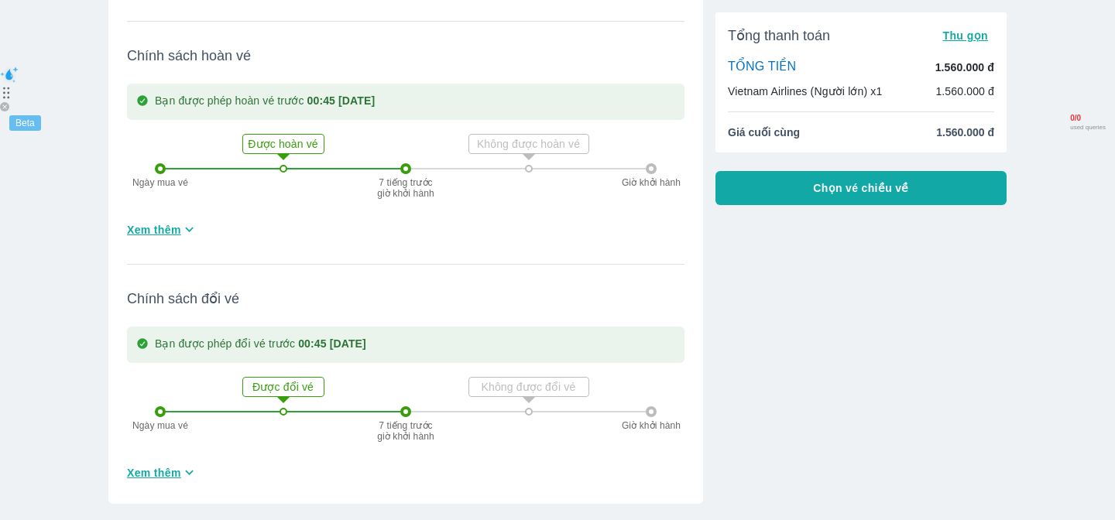
scroll to position [464, 0]
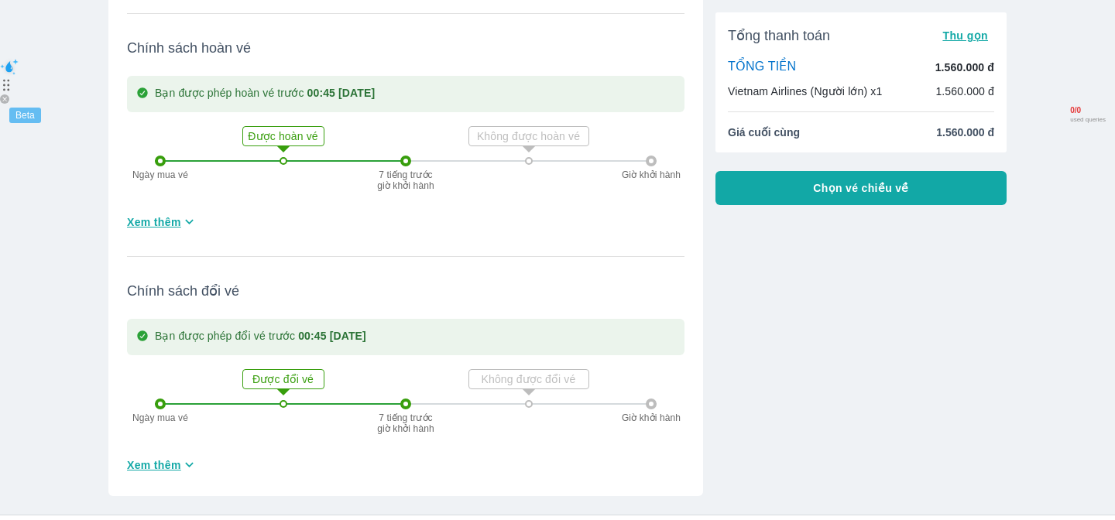
click at [167, 458] on span "Xem thêm" at bounding box center [154, 465] width 54 height 15
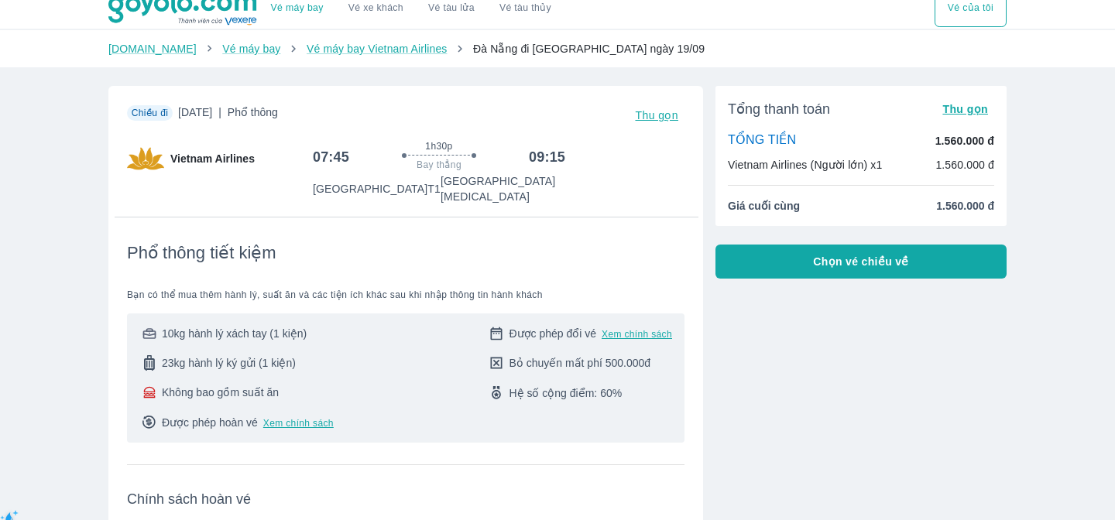
scroll to position [0, 0]
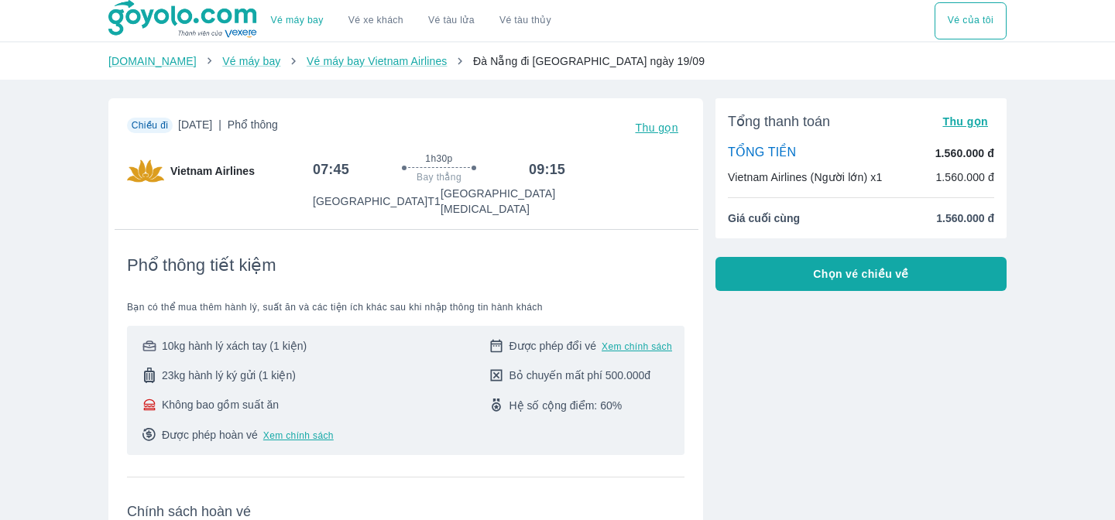
click at [874, 278] on span "Chọn vé chiều về" at bounding box center [861, 273] width 96 height 15
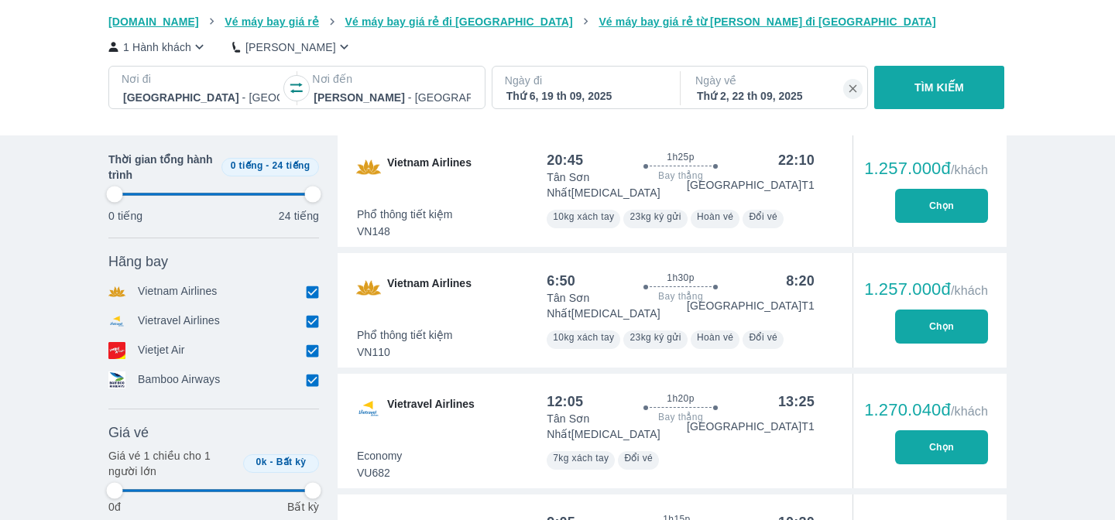
scroll to position [3213, 0]
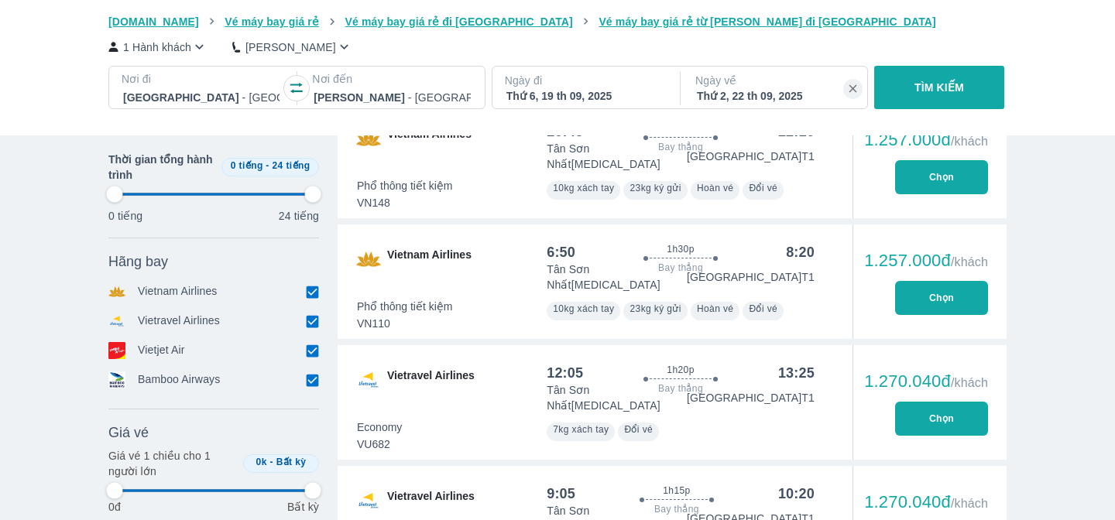
click at [312, 319] on input "checkbox" at bounding box center [312, 321] width 14 height 14
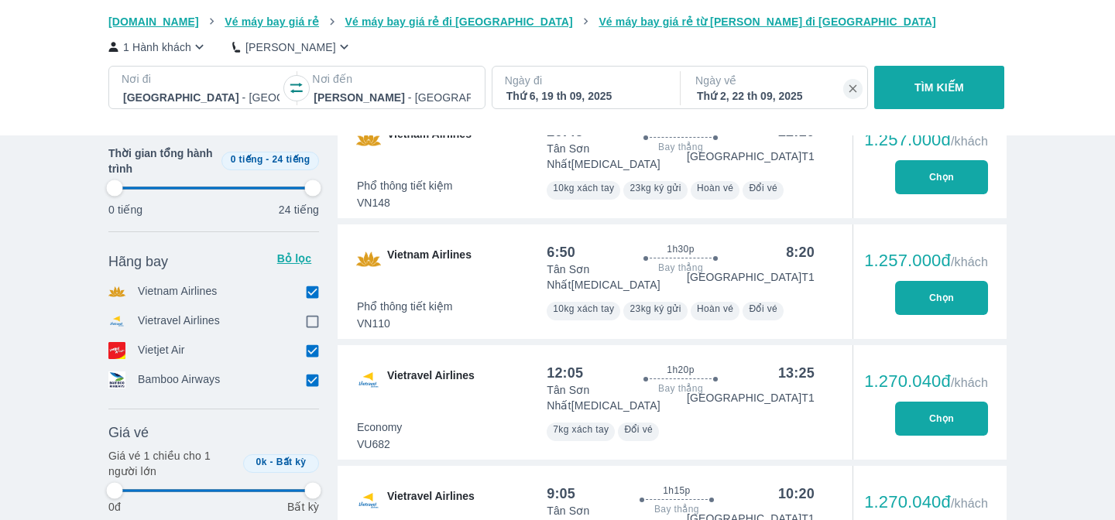
click at [311, 351] on input "checkbox" at bounding box center [312, 351] width 14 height 14
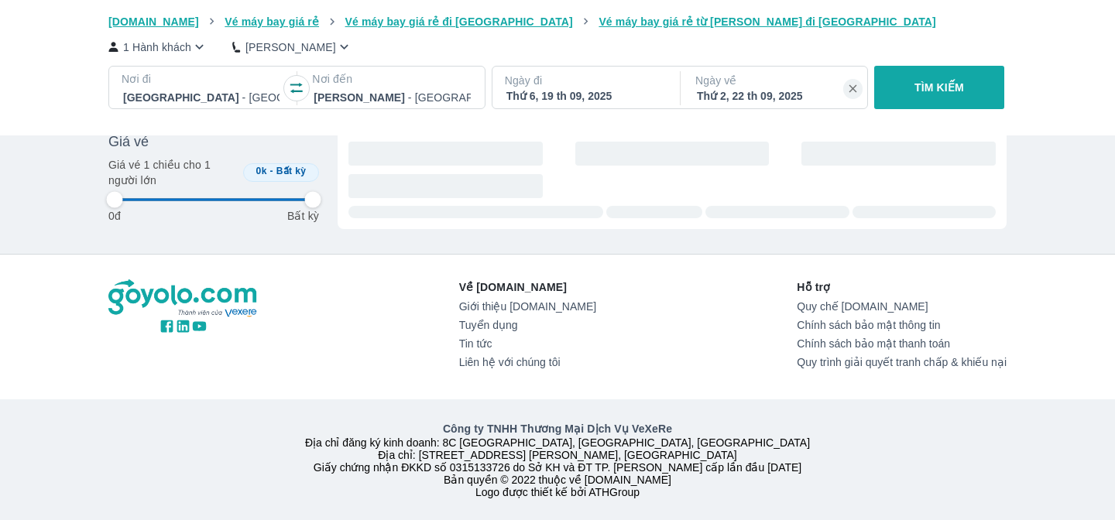
scroll to position [708, 0]
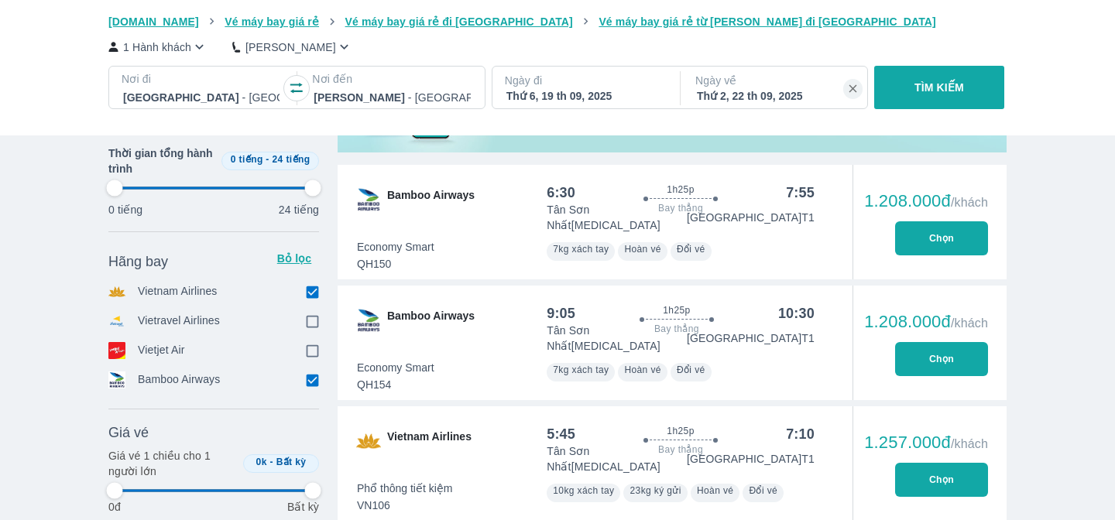
click at [311, 380] on input "checkbox" at bounding box center [312, 380] width 14 height 14
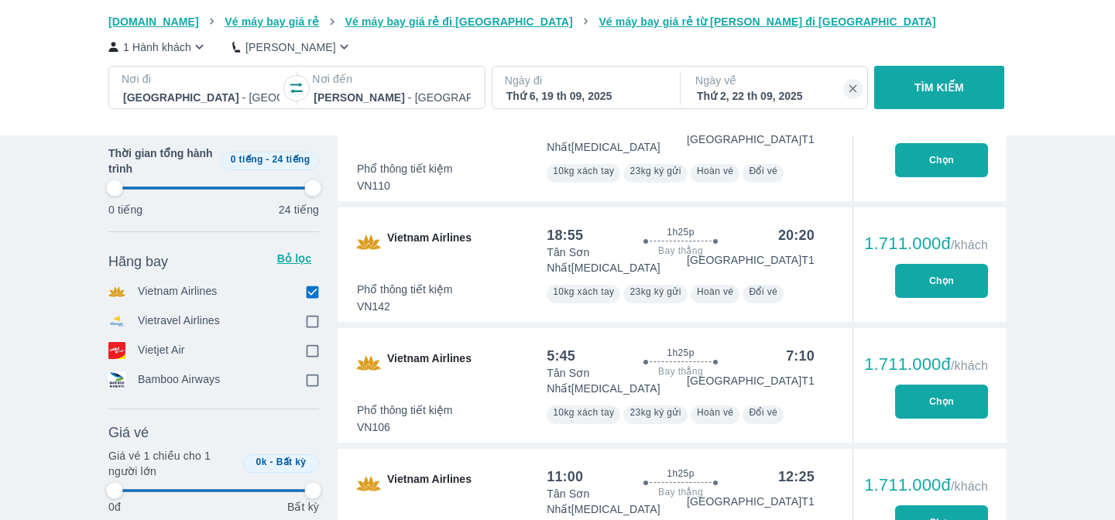
scroll to position [2971, 0]
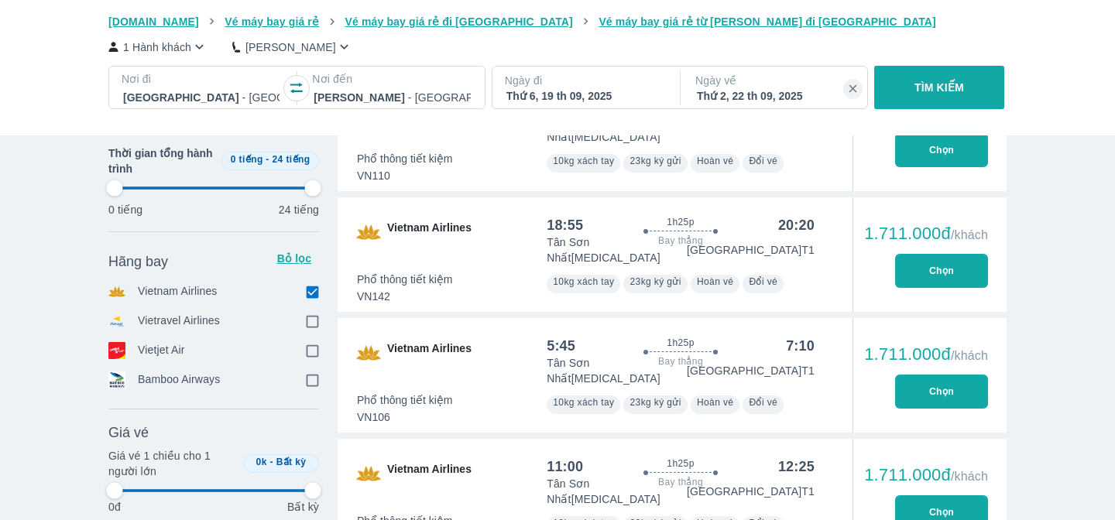
click at [930, 496] on button "Chọn" at bounding box center [941, 513] width 93 height 34
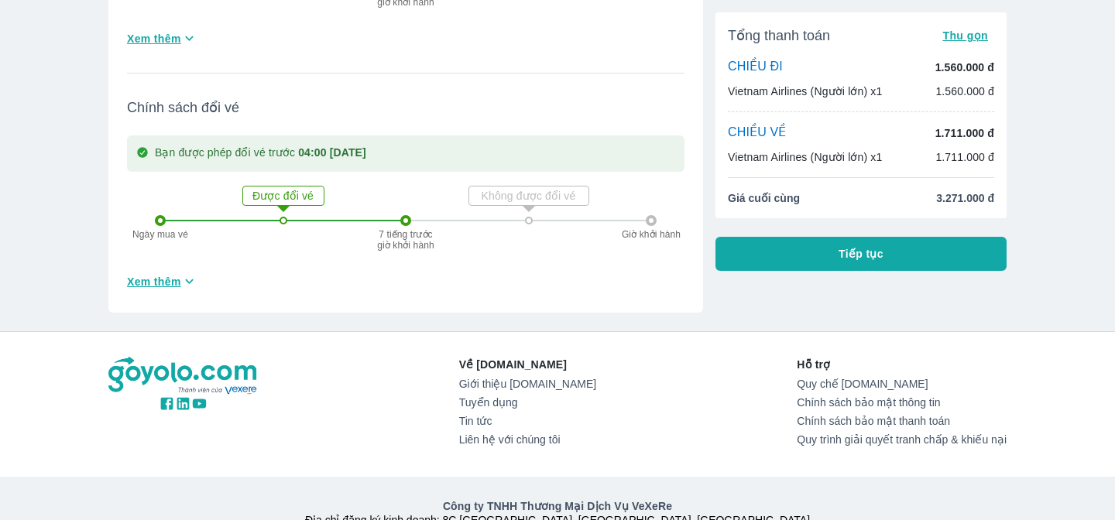
scroll to position [1573, 0]
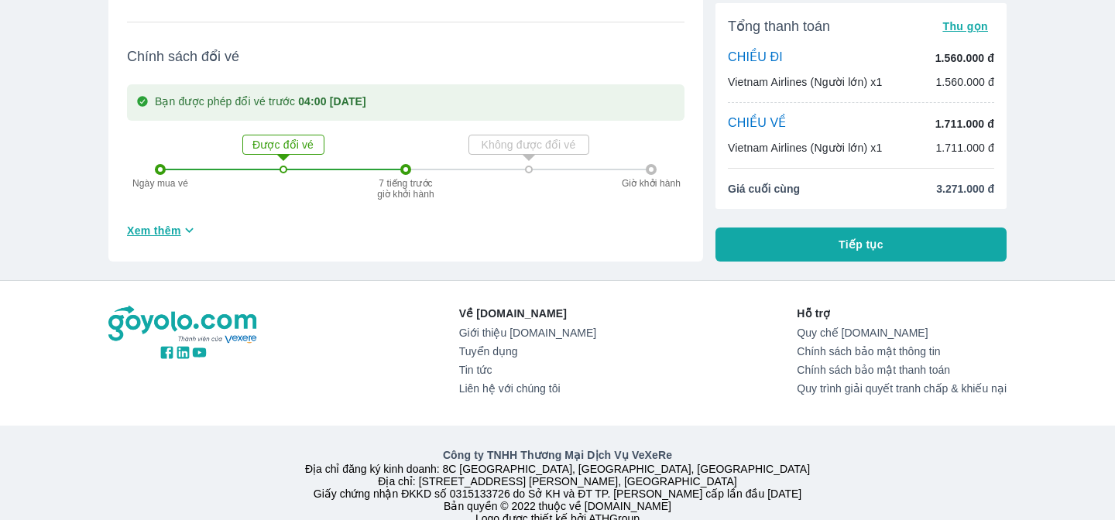
click at [857, 228] on button "Tiếp tục" at bounding box center [861, 245] width 291 height 34
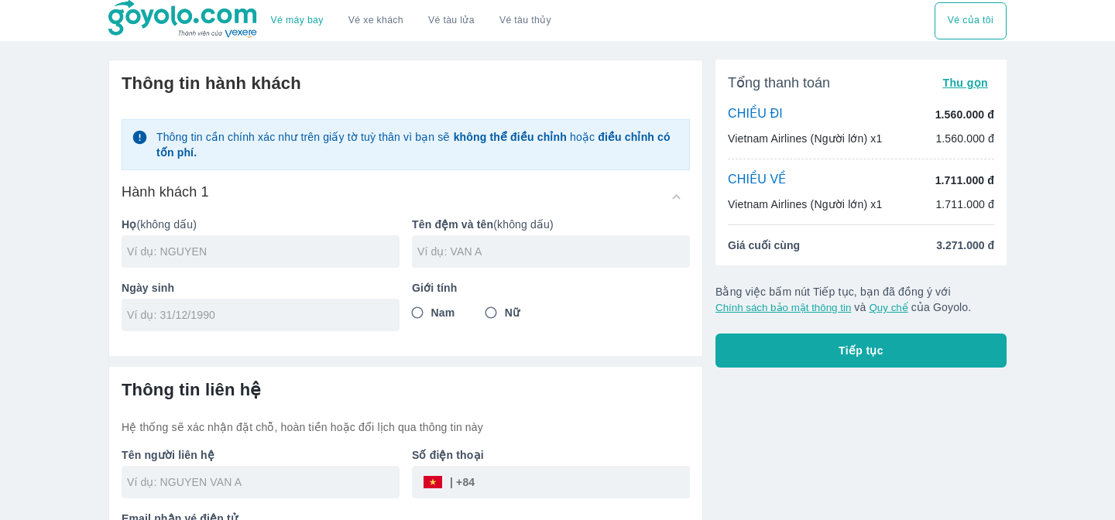
click at [293, 237] on div at bounding box center [261, 251] width 278 height 33
click at [471, 261] on div at bounding box center [551, 251] width 278 height 33
click at [361, 309] on input "tel" at bounding box center [255, 314] width 257 height 15
click at [424, 310] on input "Nam" at bounding box center [418, 313] width 28 height 28
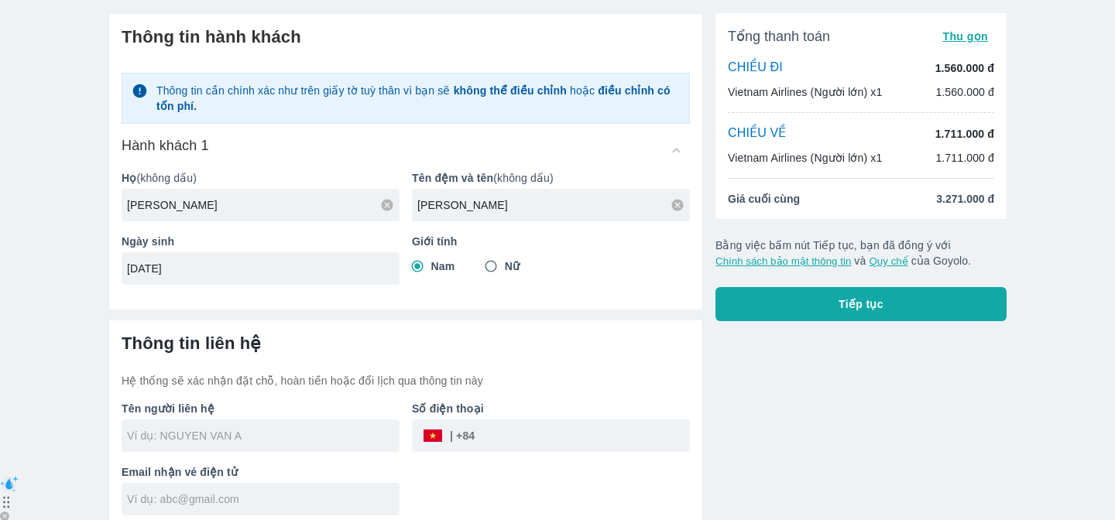
scroll to position [55, 0]
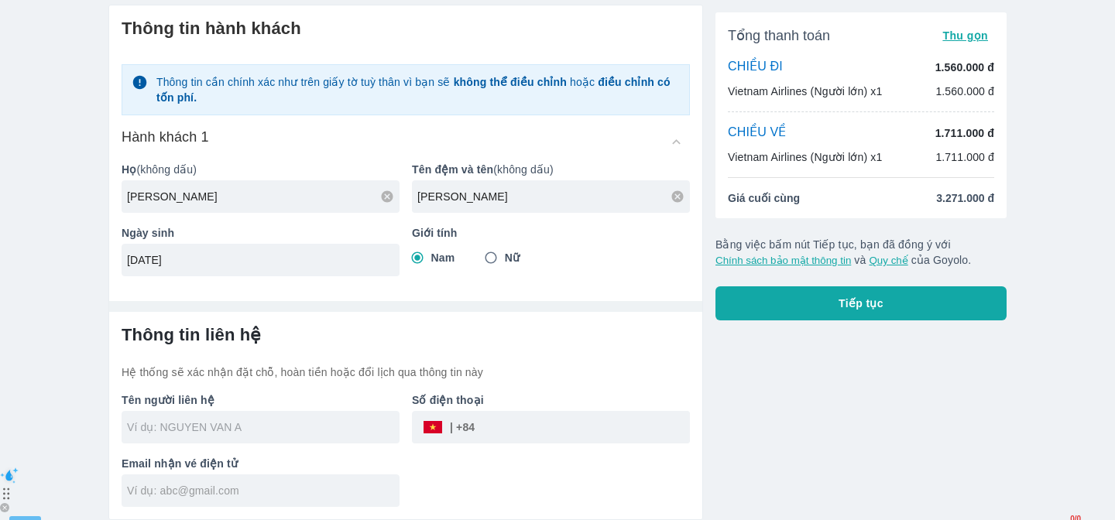
click at [290, 429] on input "text" at bounding box center [263, 427] width 273 height 15
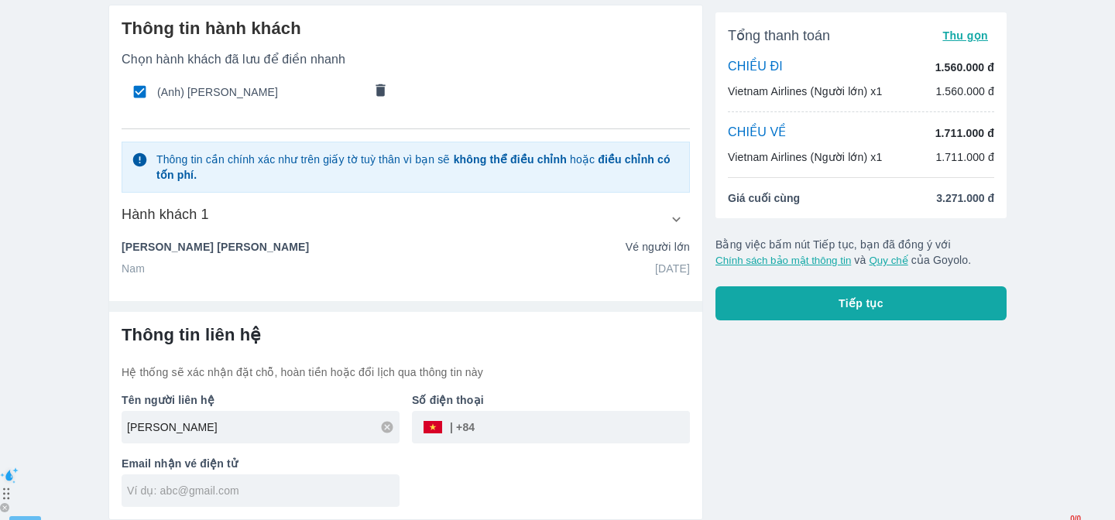
click at [493, 434] on input "tel" at bounding box center [582, 427] width 215 height 37
click at [280, 490] on input "text" at bounding box center [263, 490] width 273 height 15
click at [881, 299] on span "Tiếp tục" at bounding box center [861, 303] width 45 height 15
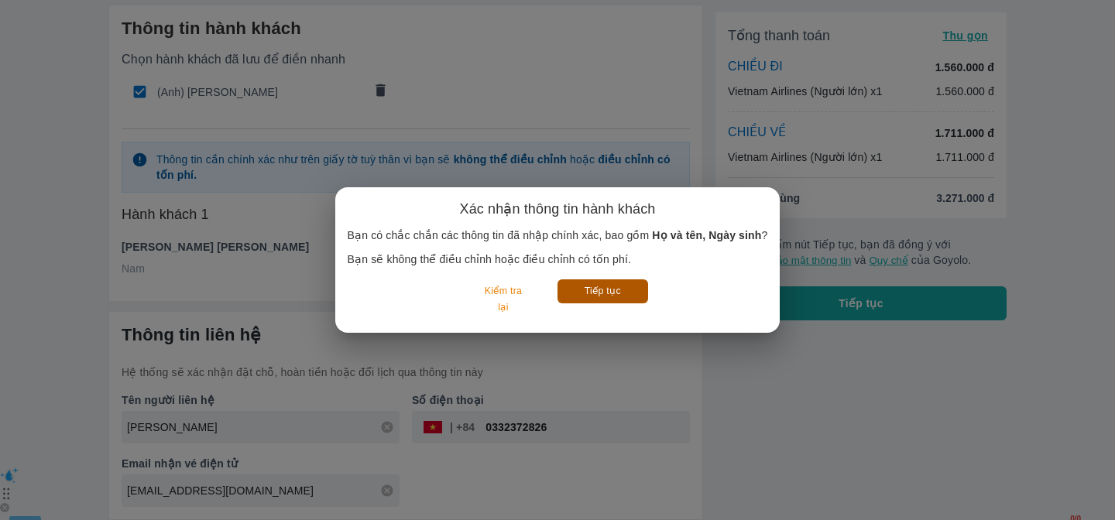
click at [612, 287] on button "Tiếp tục" at bounding box center [603, 292] width 91 height 24
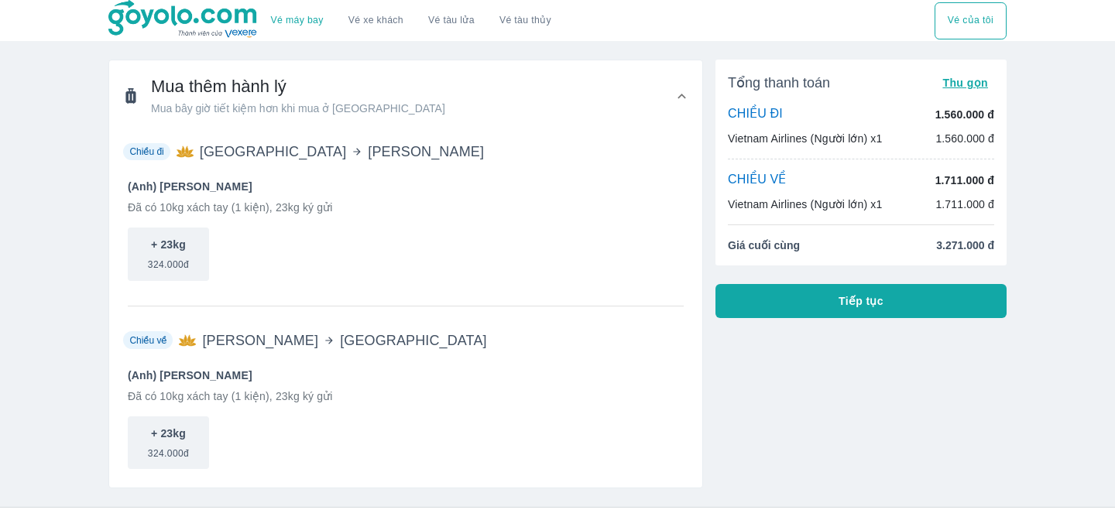
click at [891, 313] on button "Tiếp tục" at bounding box center [861, 301] width 291 height 34
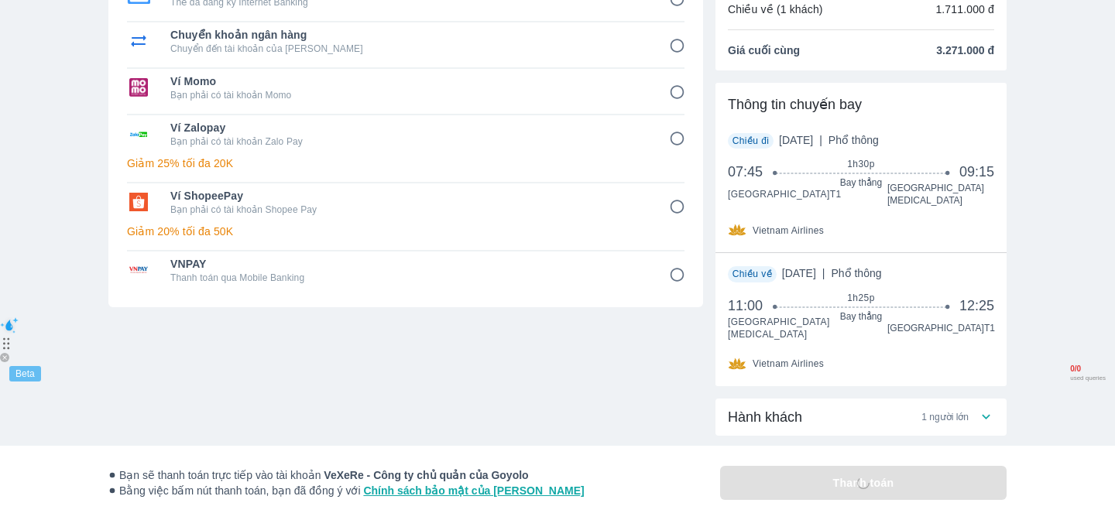
scroll to position [200, 0]
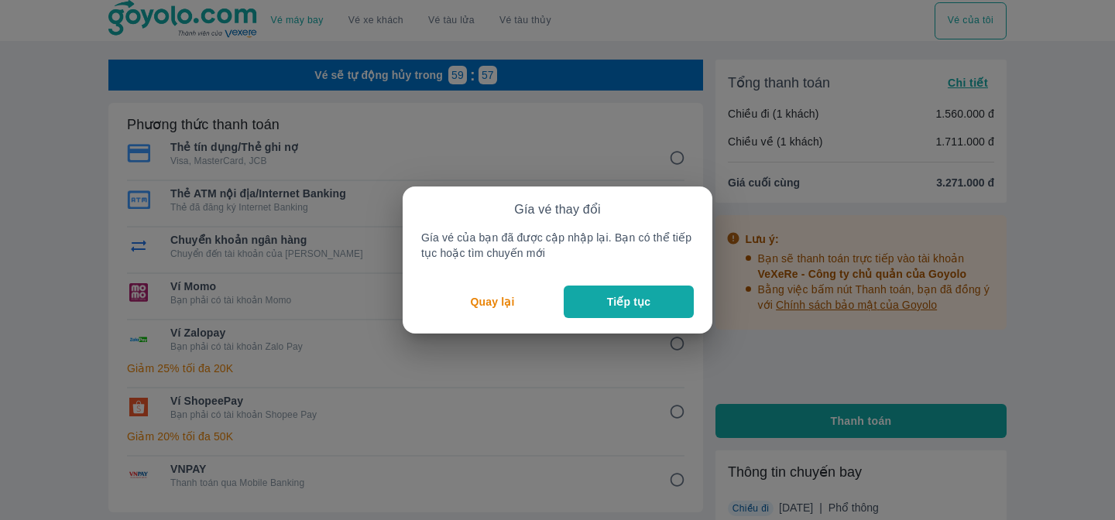
click at [621, 297] on p "Tiếp tục" at bounding box center [628, 301] width 43 height 15
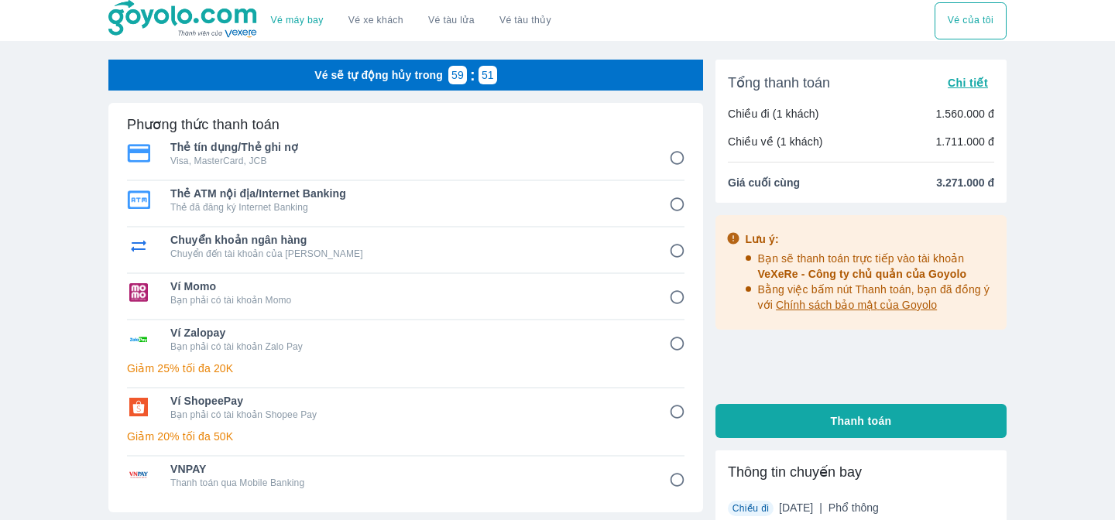
click at [974, 85] on span "Chi tiết" at bounding box center [968, 83] width 40 height 12
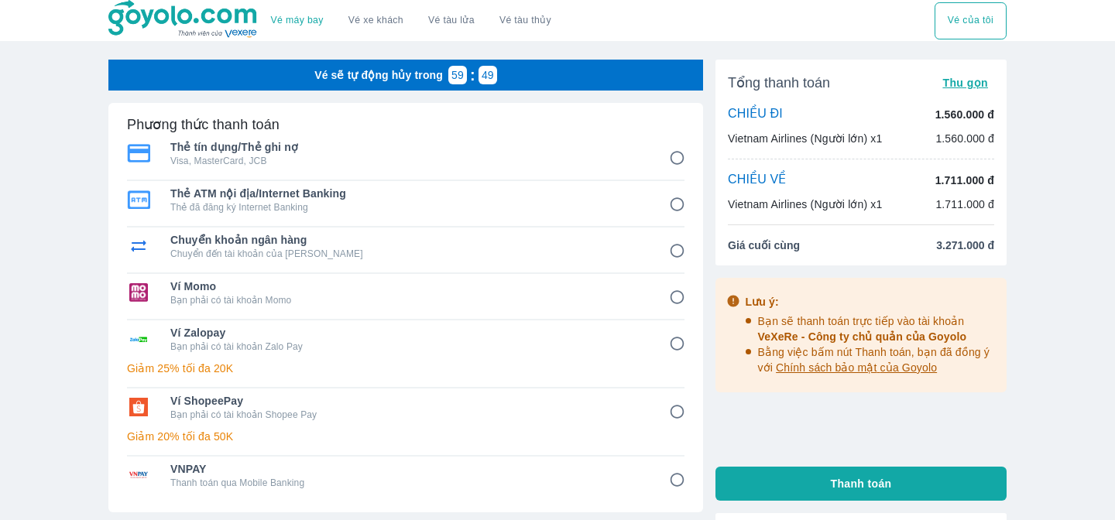
click at [961, 88] on span "Thu gọn" at bounding box center [966, 83] width 46 height 12
